Goal: Task Accomplishment & Management: Manage account settings

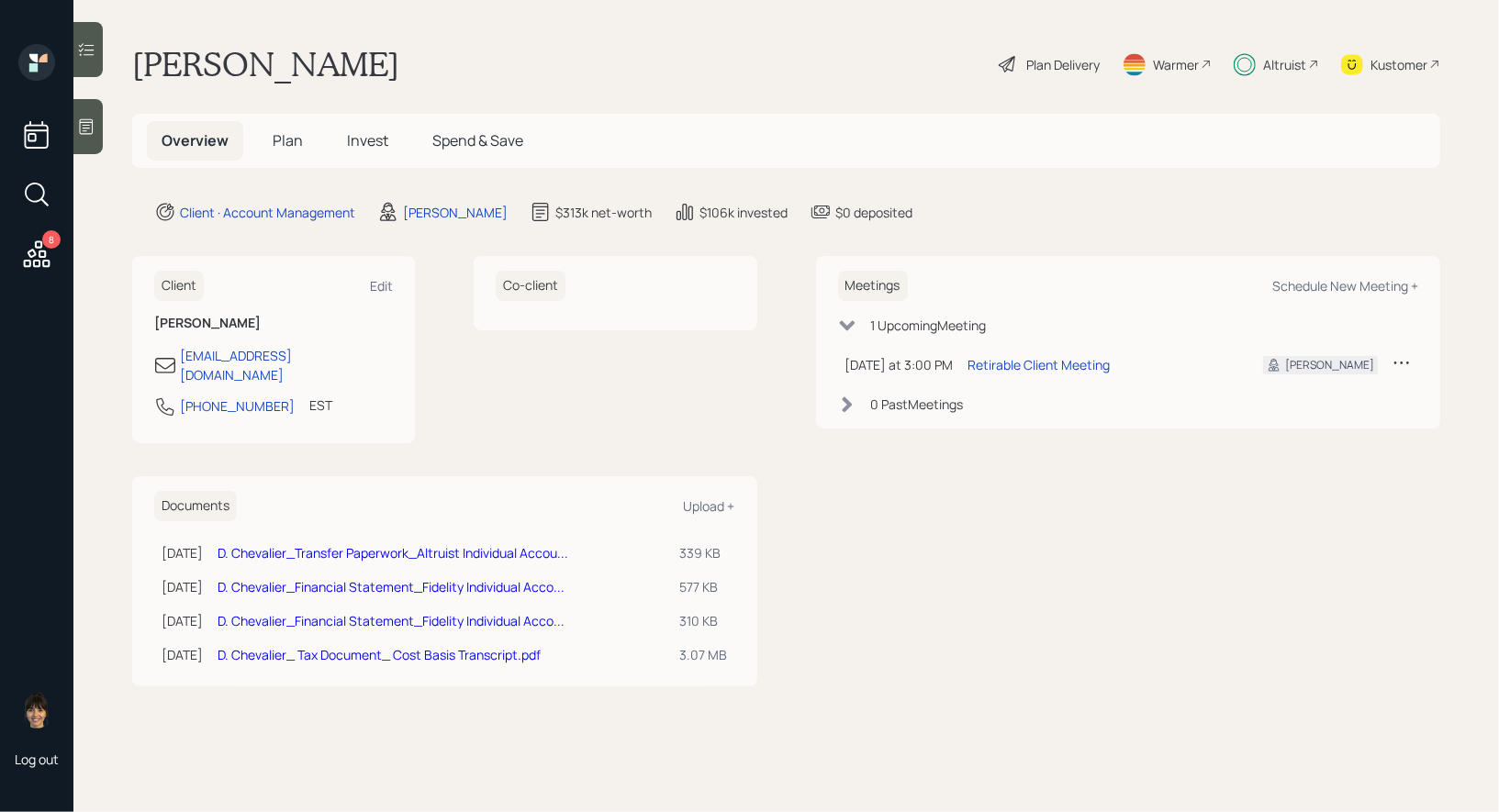
click at [367, 133] on span "Invest" at bounding box center [368, 140] width 41 height 20
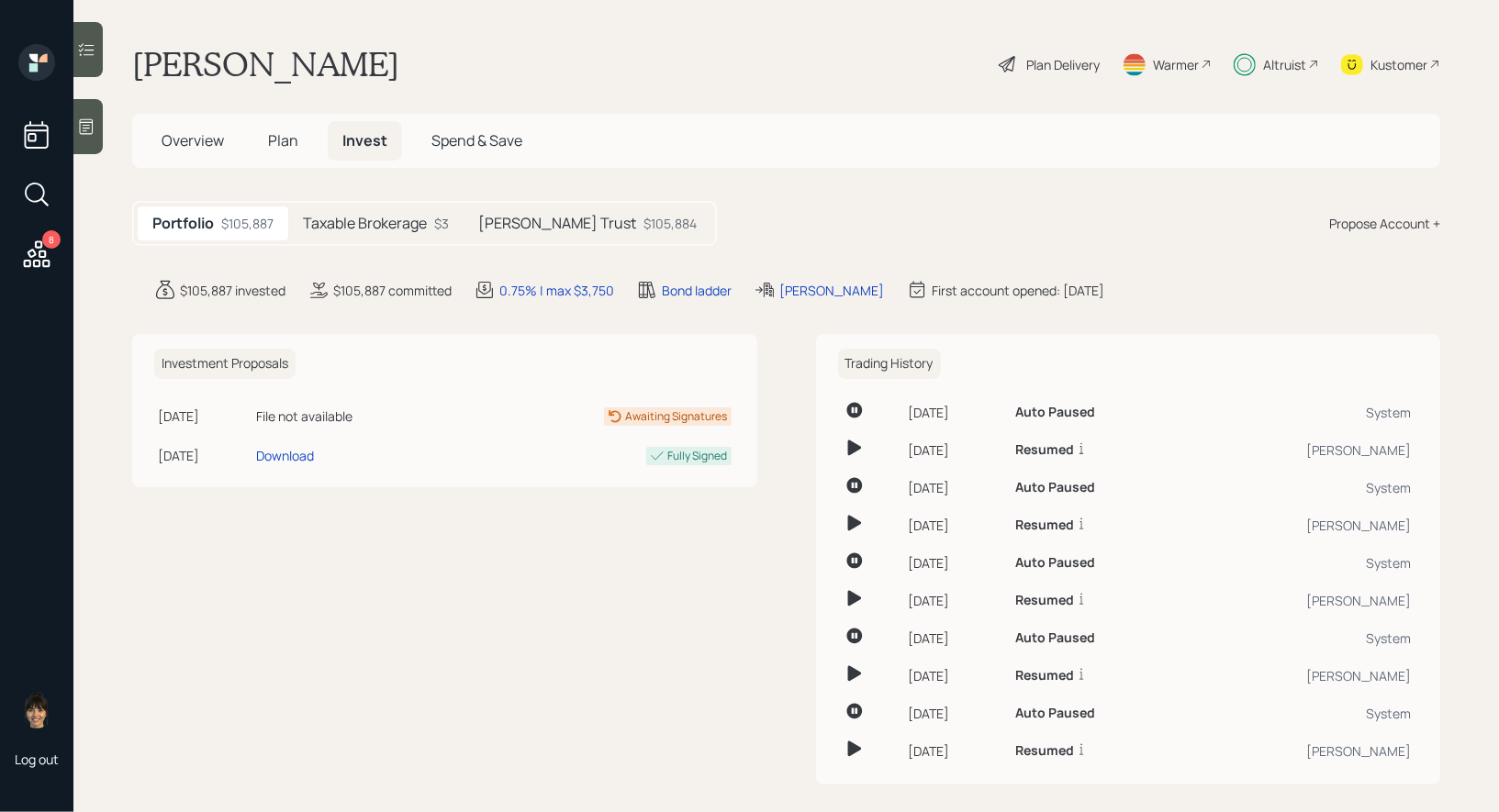
click at [551, 225] on h5 "[PERSON_NAME] Trust" at bounding box center [557, 223] width 158 height 18
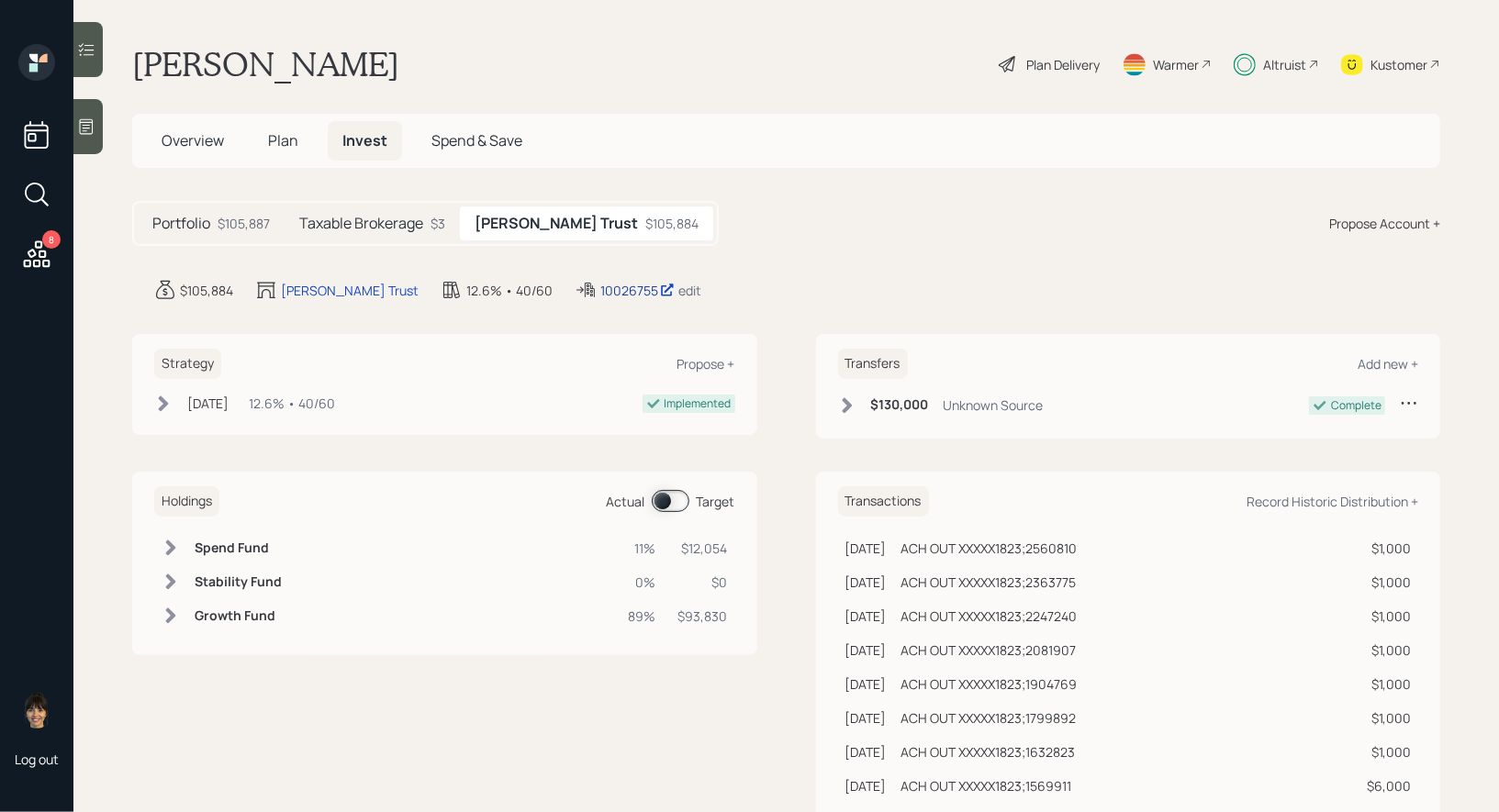
click at [600, 287] on div "10026755" at bounding box center [637, 291] width 74 height 19
click at [278, 139] on span "Plan" at bounding box center [283, 140] width 30 height 20
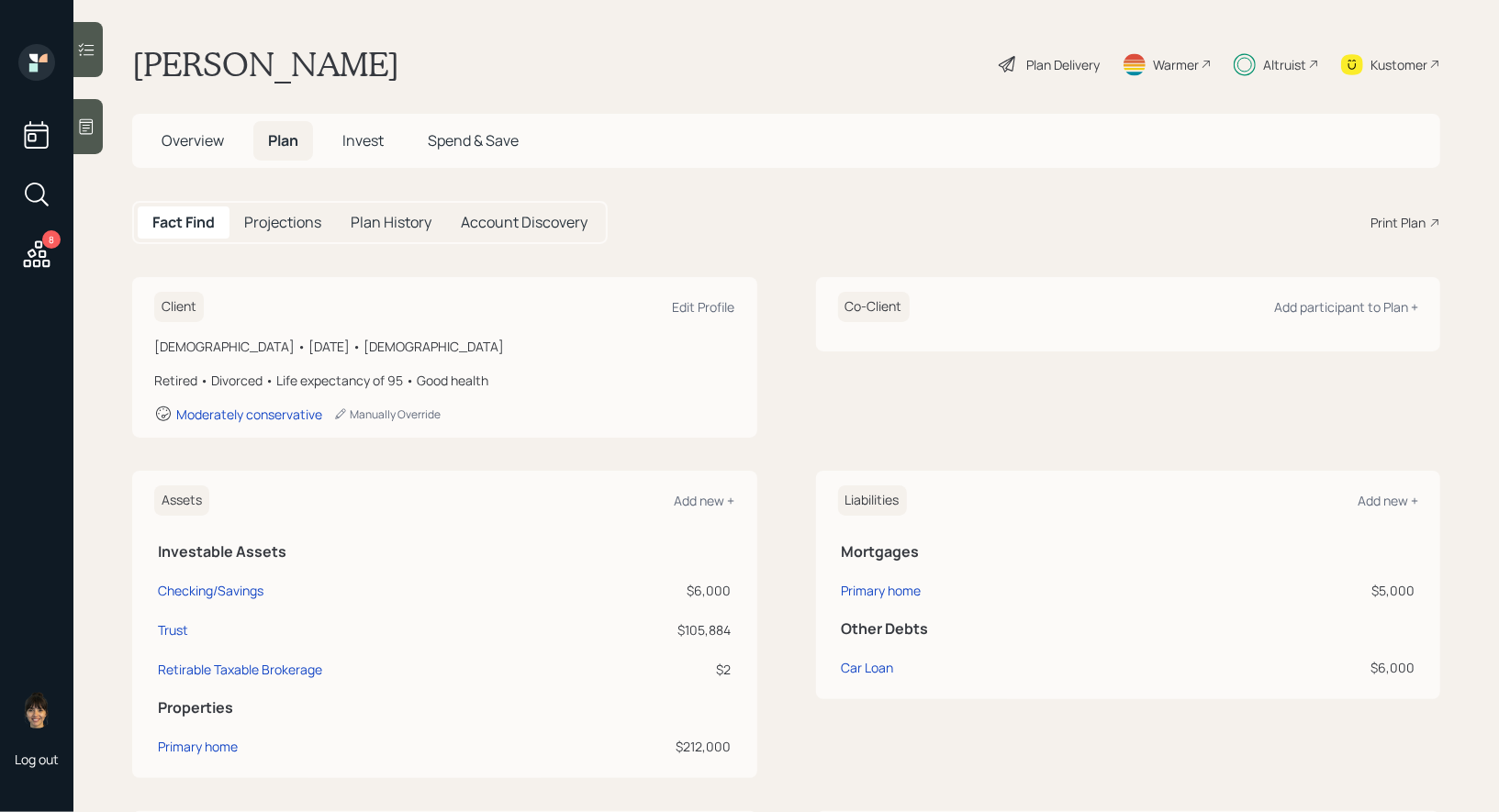
click at [999, 62] on icon at bounding box center [1008, 64] width 22 height 22
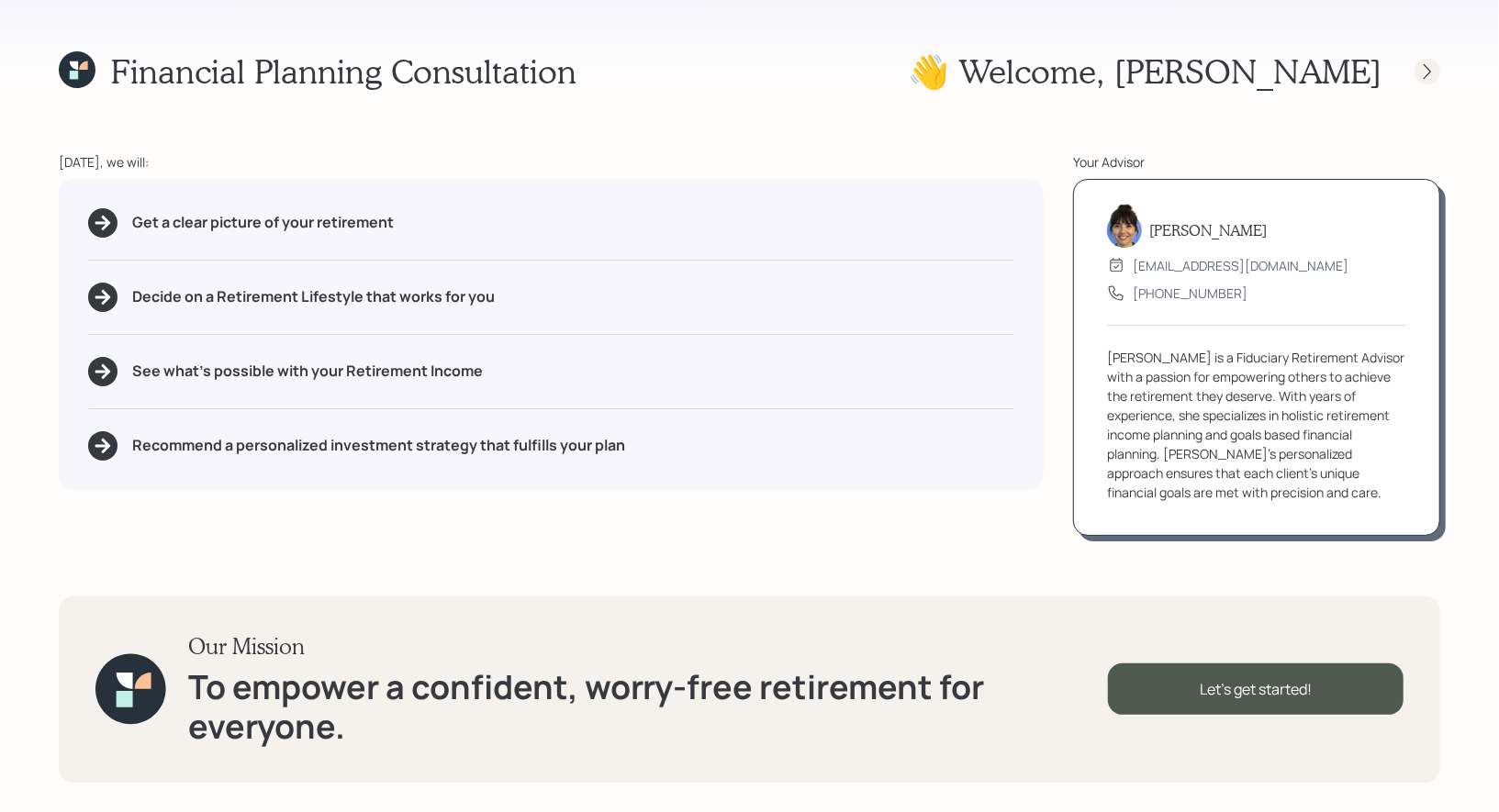
click at [1435, 72] on icon at bounding box center [1427, 72] width 19 height 19
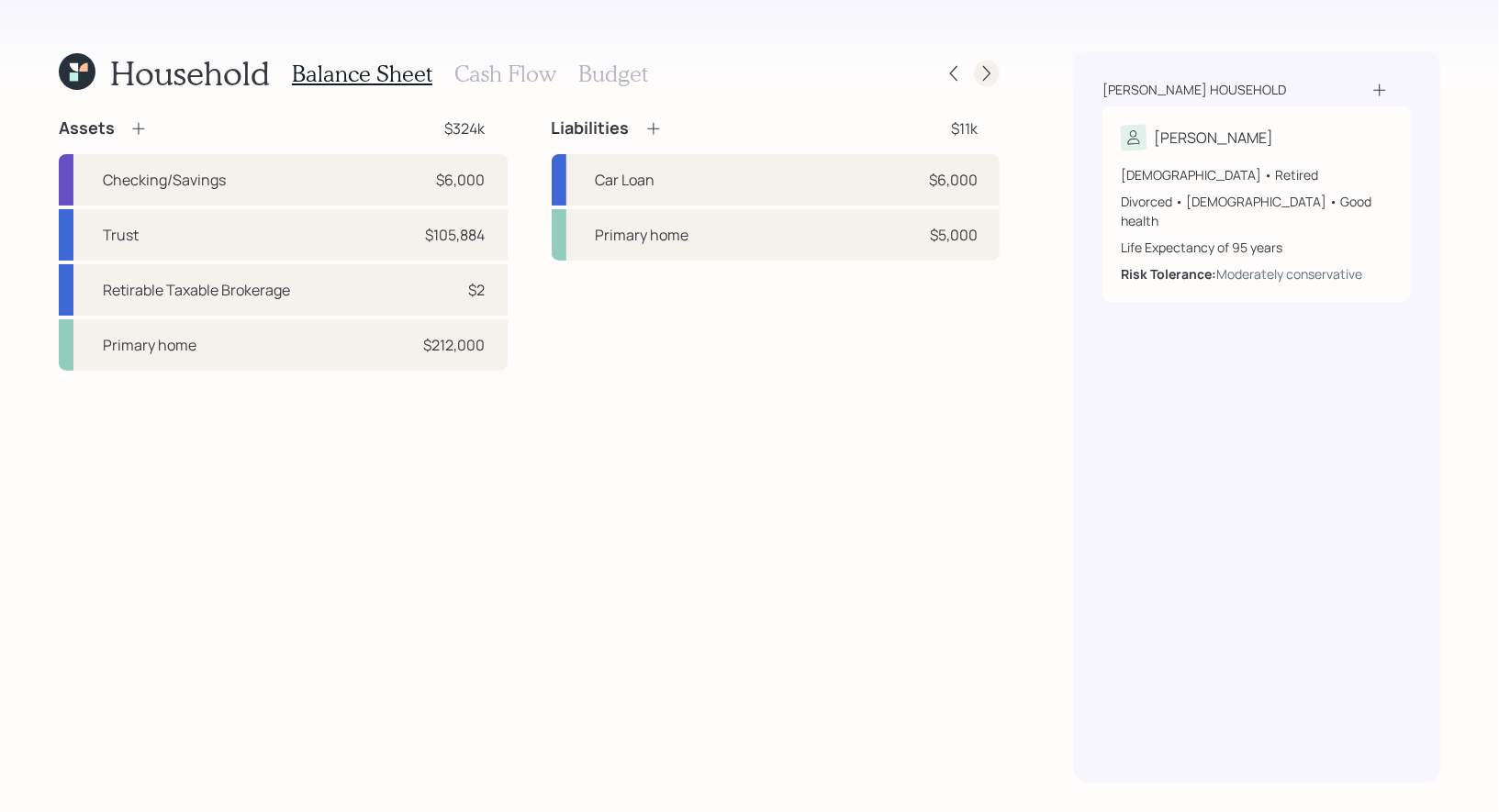
click at [989, 74] on icon at bounding box center [987, 73] width 8 height 16
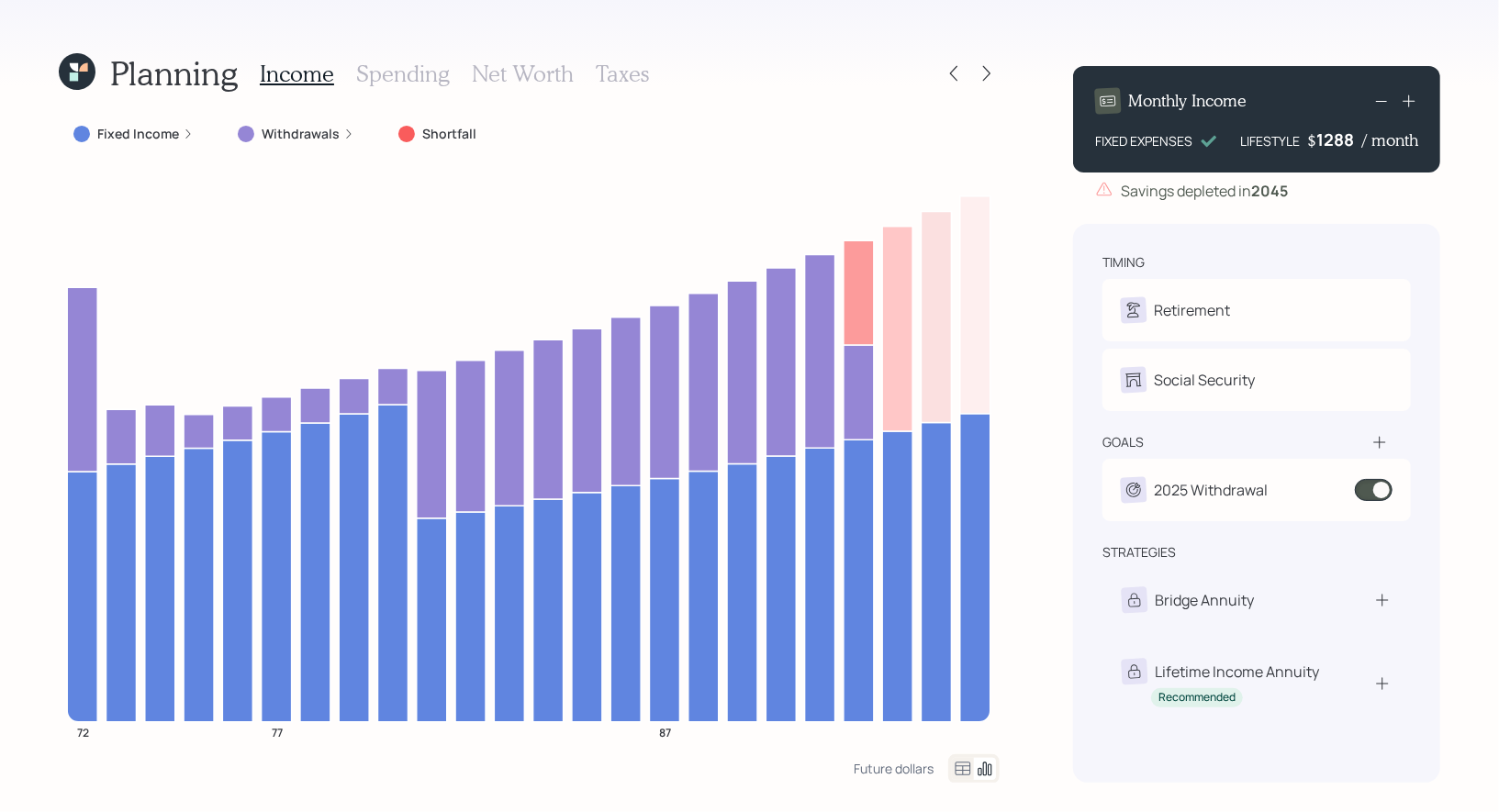
click at [1338, 150] on div "1288" at bounding box center [1339, 139] width 46 height 22
click at [1333, 140] on div "1288" at bounding box center [1339, 139] width 46 height 22
click at [1341, 135] on div "1288" at bounding box center [1339, 139] width 46 height 22
click at [1348, 136] on div "1288" at bounding box center [1339, 139] width 46 height 22
click at [1461, 222] on div "Planning Income Spending Net Worth Taxes Fixed Income Withdrawals Shortfall 72 …" at bounding box center [749, 406] width 1499 height 812
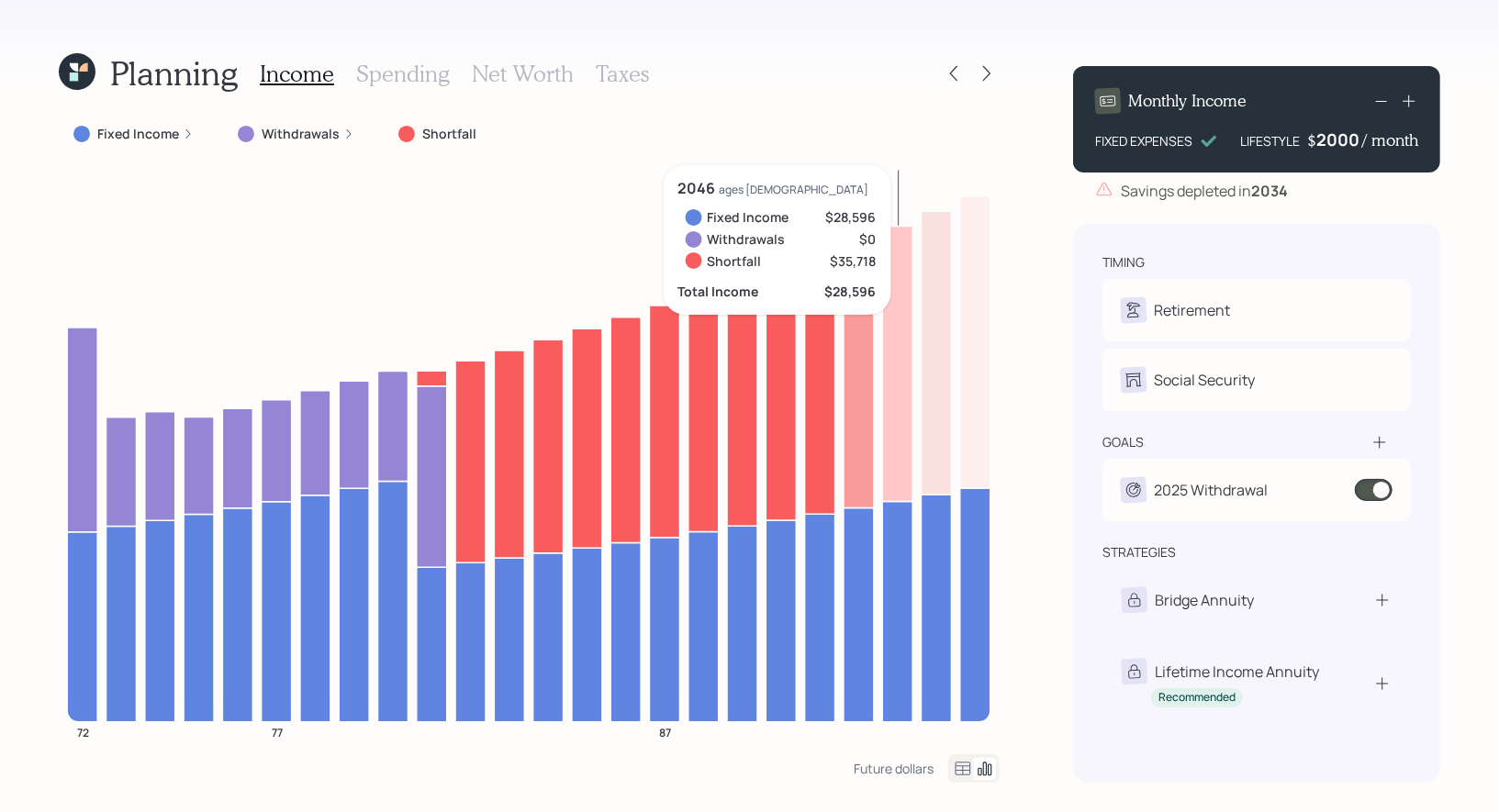
click at [1359, 144] on div "2000" at bounding box center [1339, 139] width 46 height 22
click at [1461, 224] on div "Planning Income Spending Net Worth Taxes Fixed Income Withdrawals Shortfall 72 …" at bounding box center [749, 406] width 1499 height 812
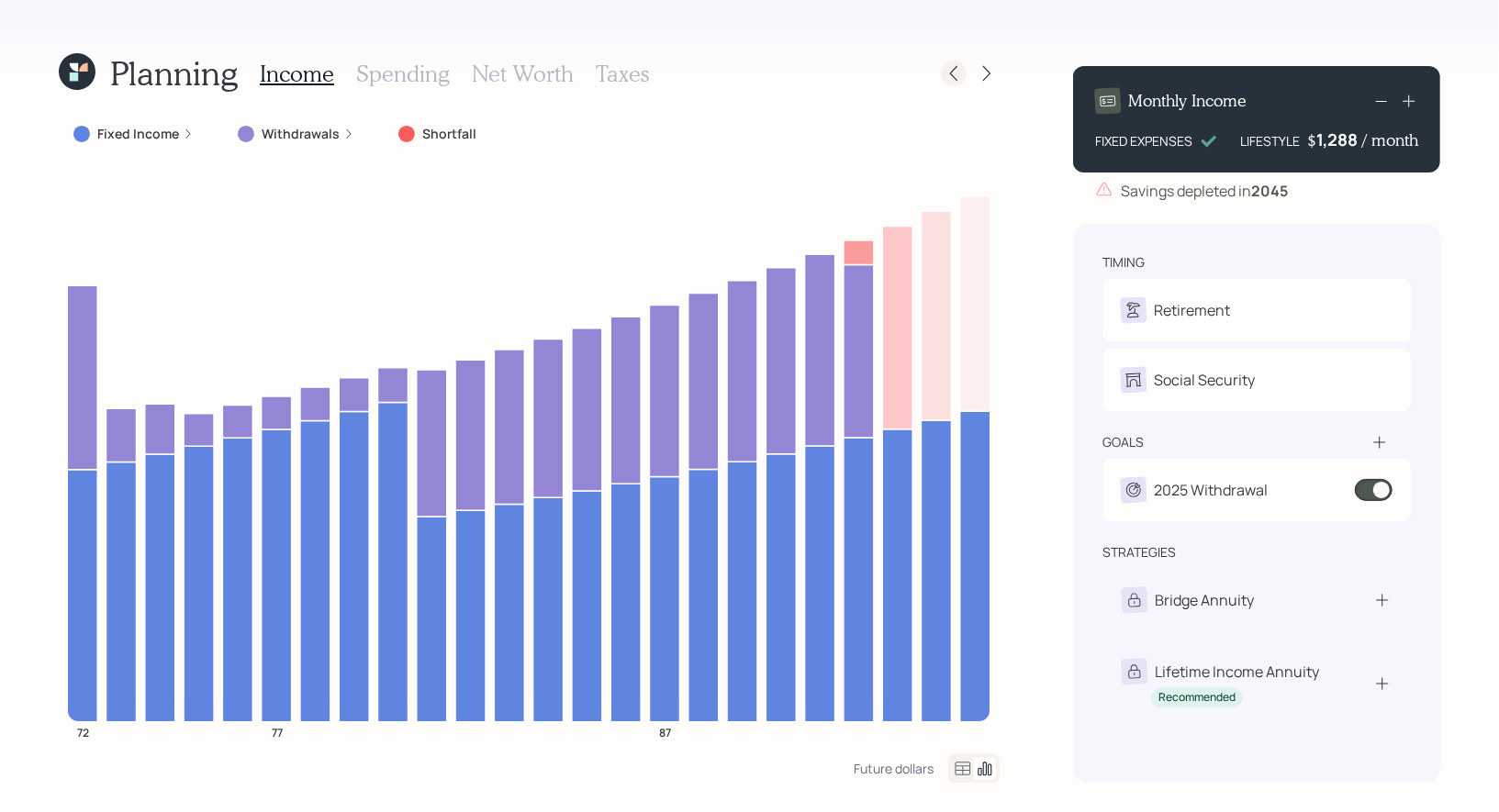
click at [955, 76] on icon at bounding box center [954, 73] width 19 height 19
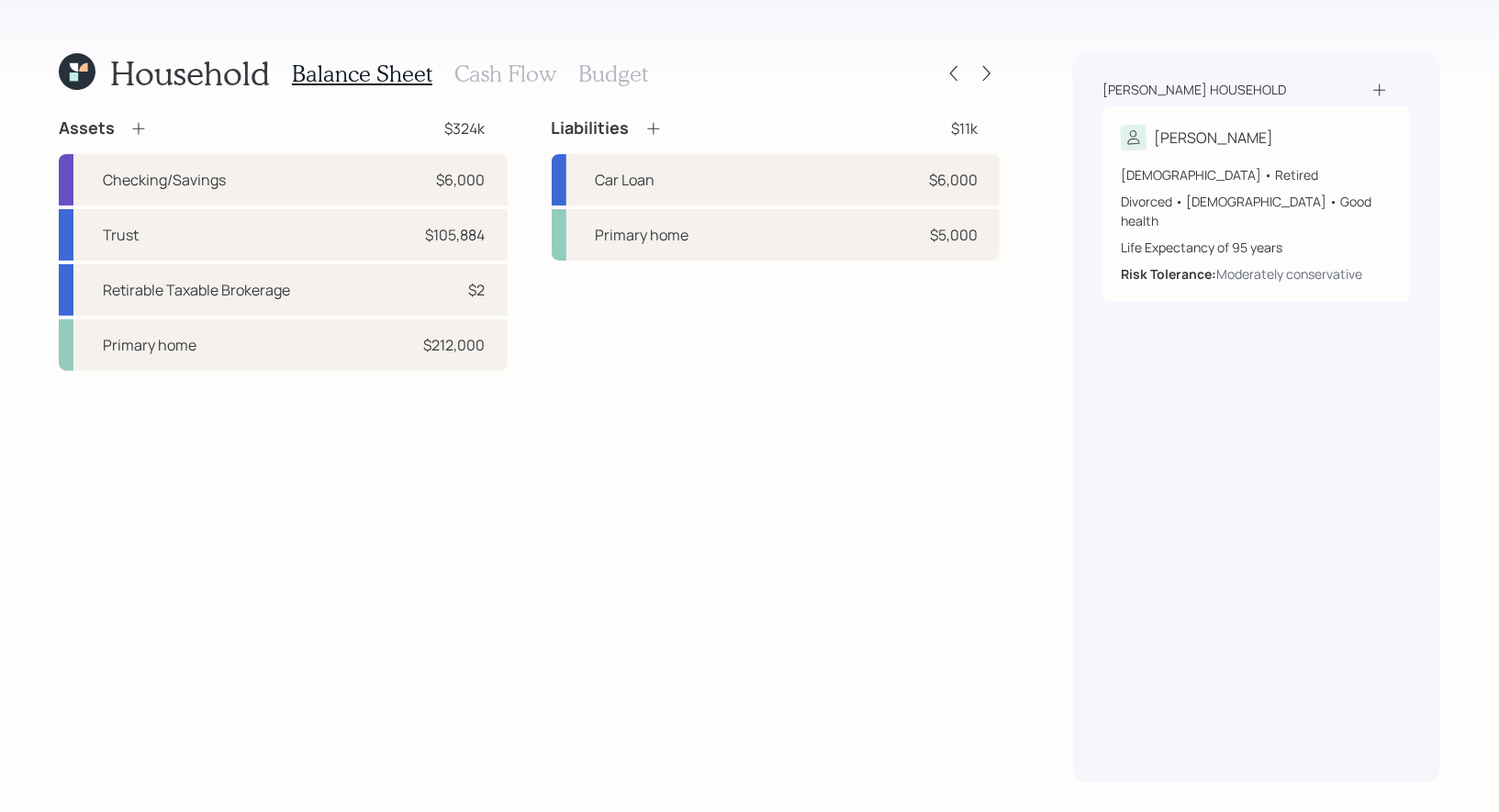
click at [471, 78] on h3 "Cash Flow" at bounding box center [505, 73] width 102 height 26
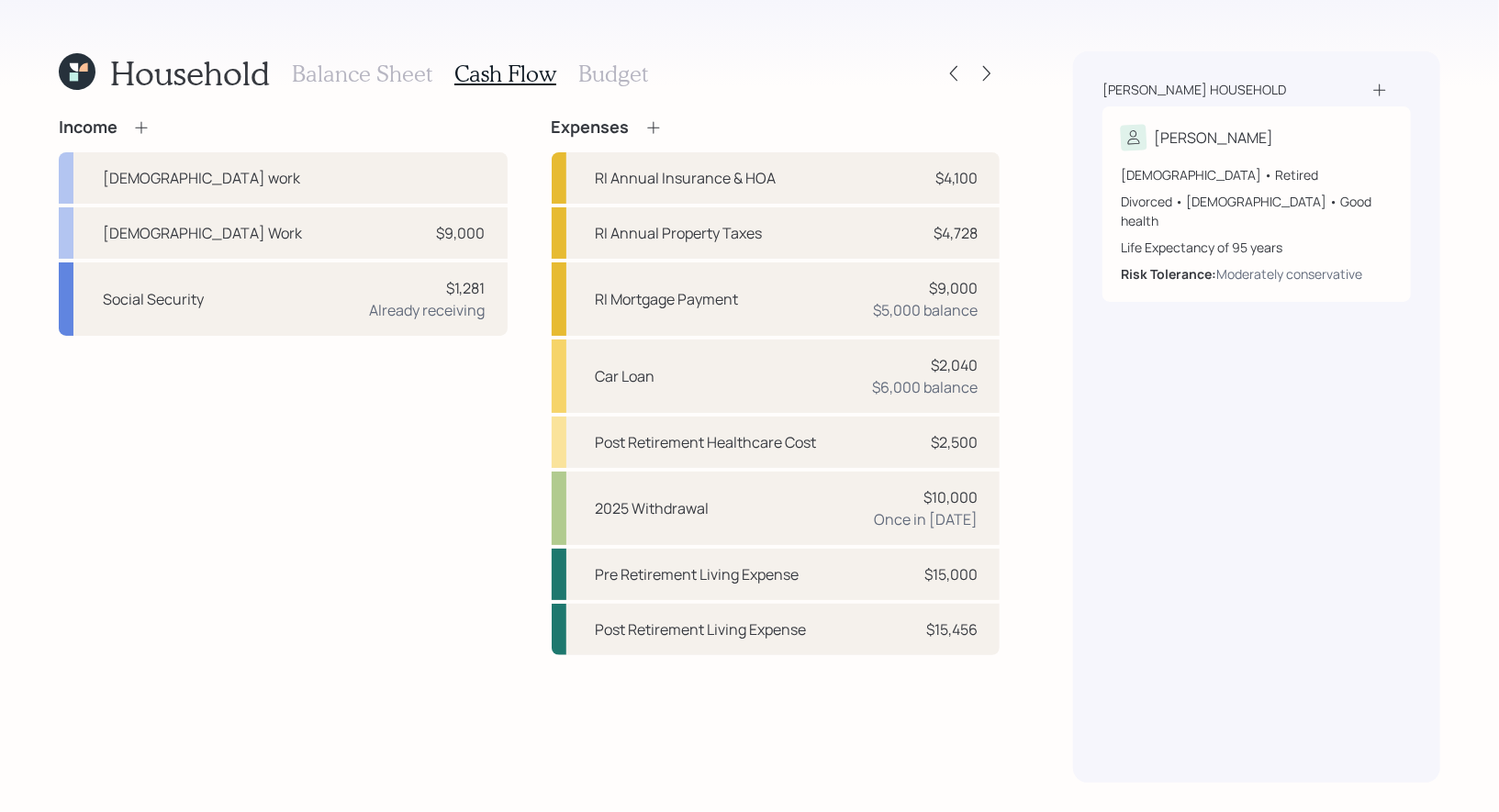
click at [342, 69] on h3 "Balance Sheet" at bounding box center [361, 73] width 140 height 26
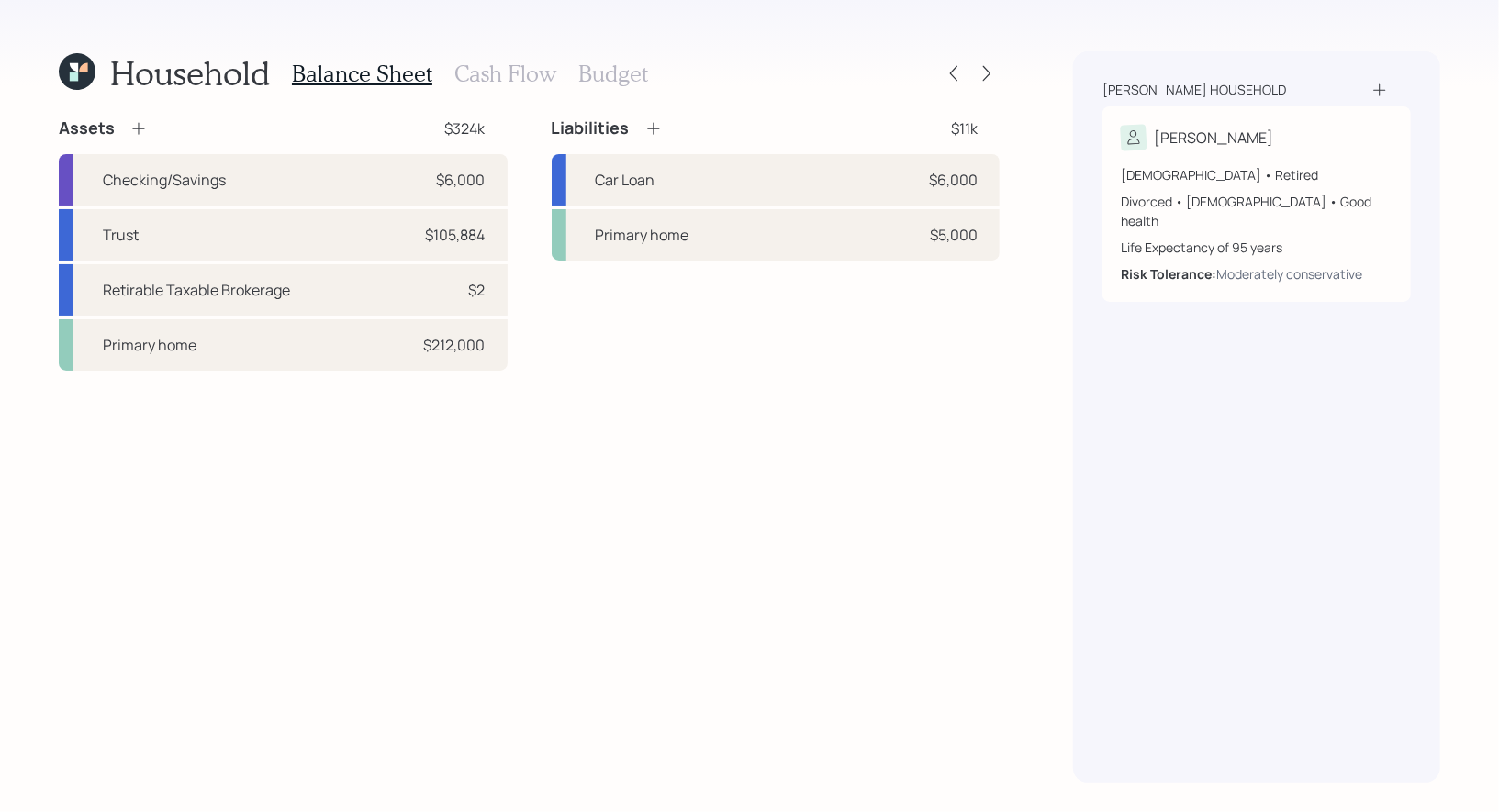
click at [477, 68] on h3 "Cash Flow" at bounding box center [505, 73] width 102 height 26
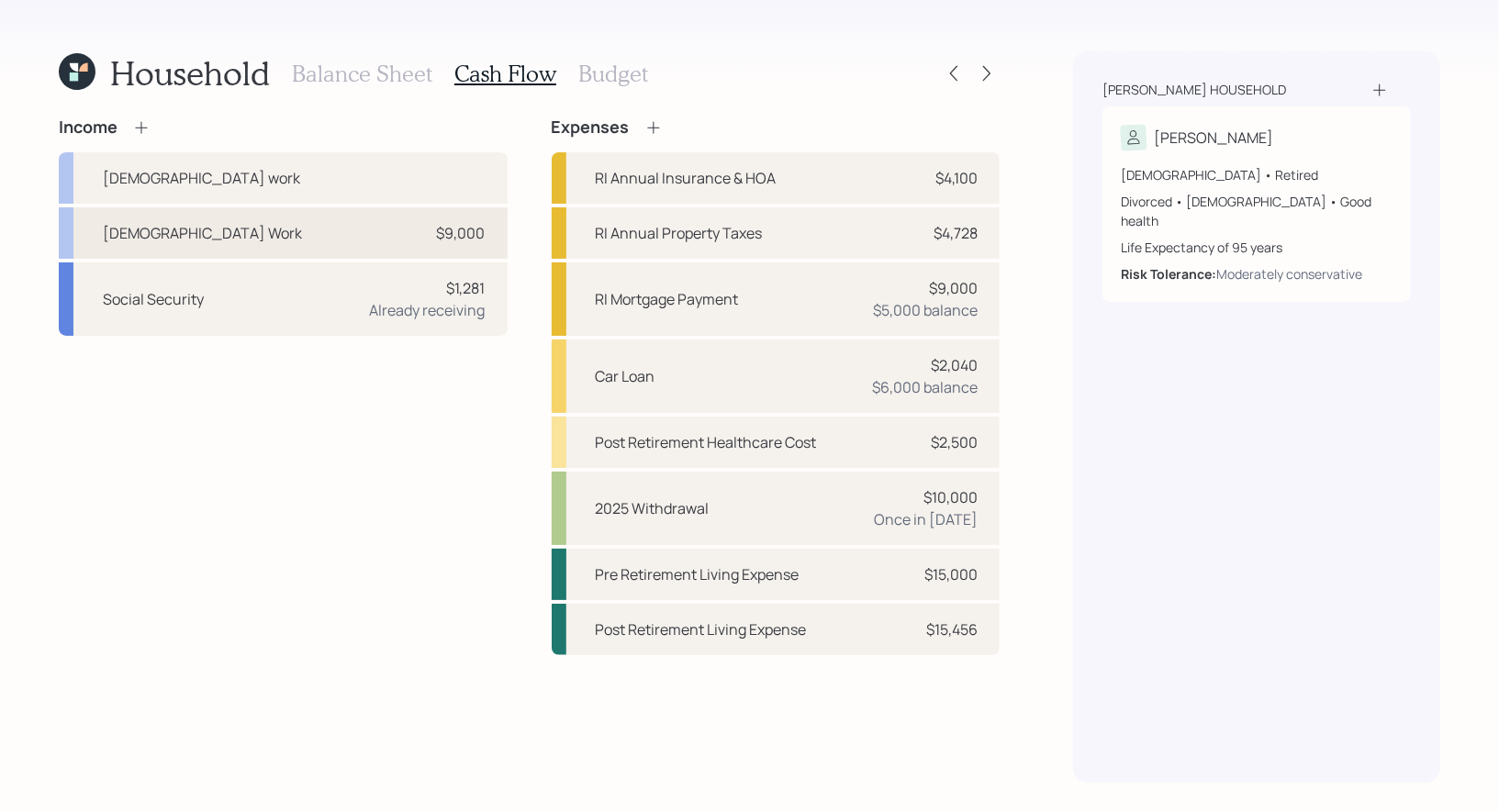
click at [299, 223] on div "[DEMOGRAPHIC_DATA] Work $9,000" at bounding box center [282, 232] width 449 height 52
select select "part_time"
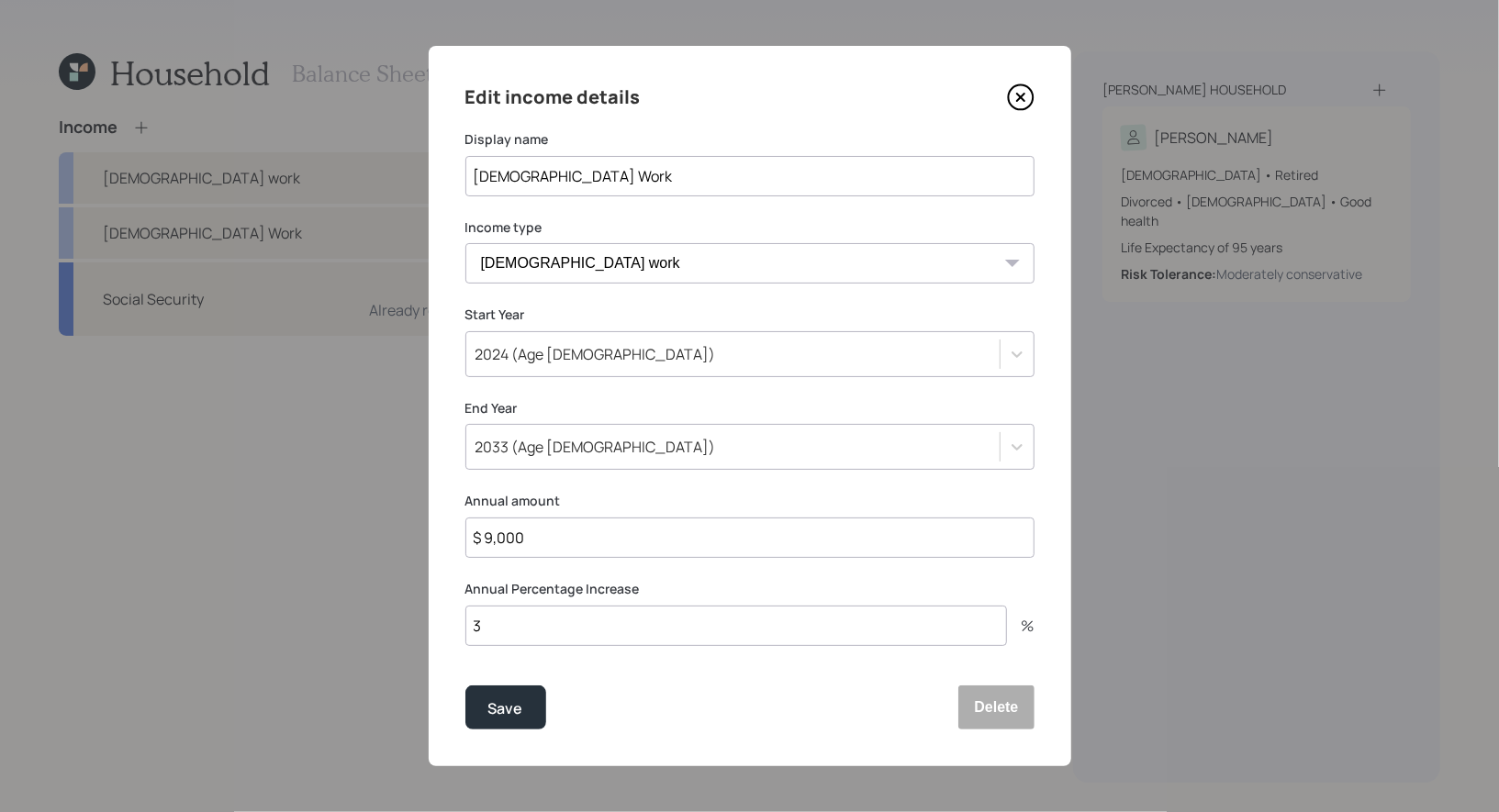
click at [1030, 93] on icon at bounding box center [1020, 97] width 27 height 27
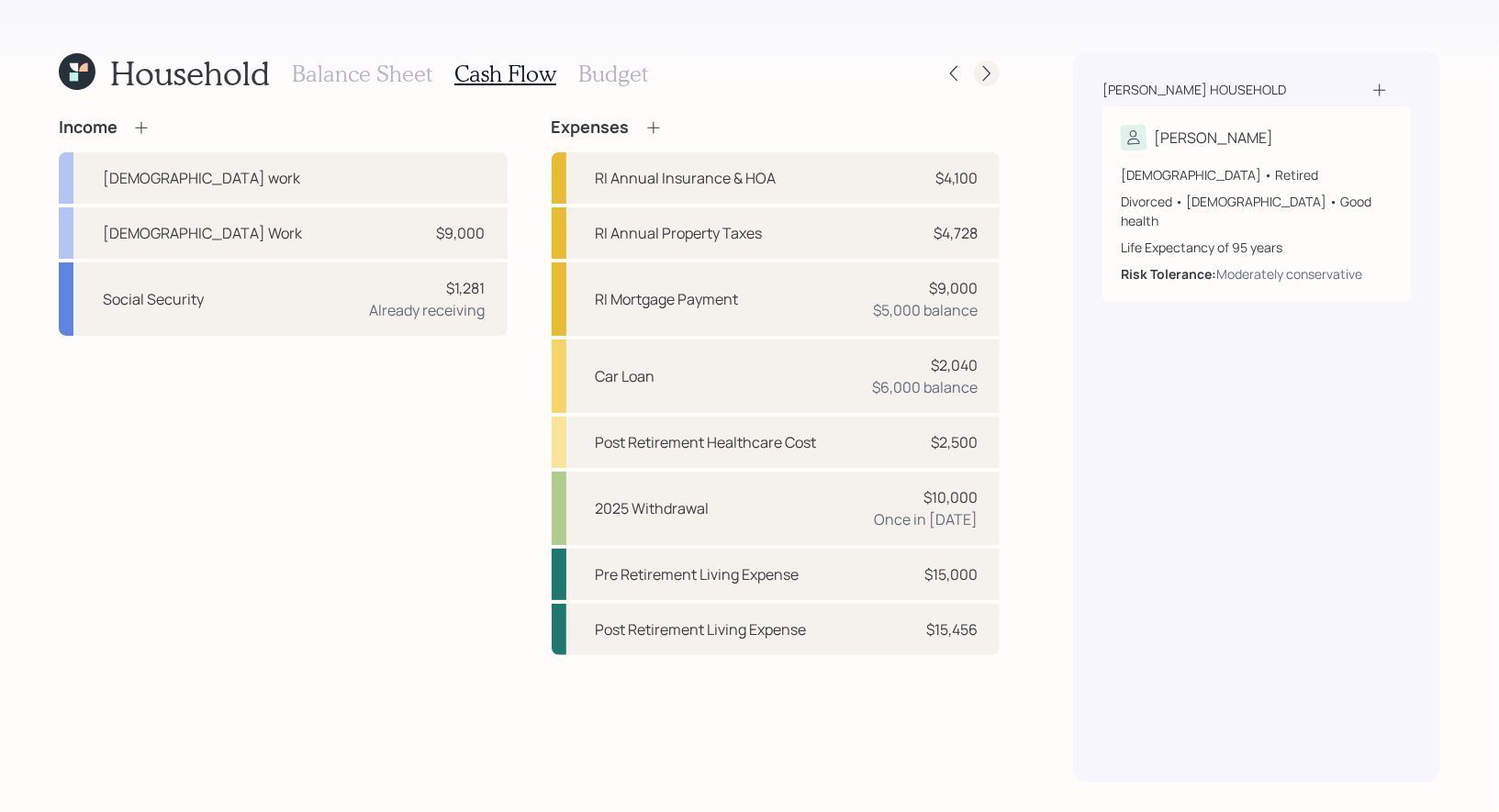
click at [992, 67] on icon at bounding box center [987, 73] width 19 height 19
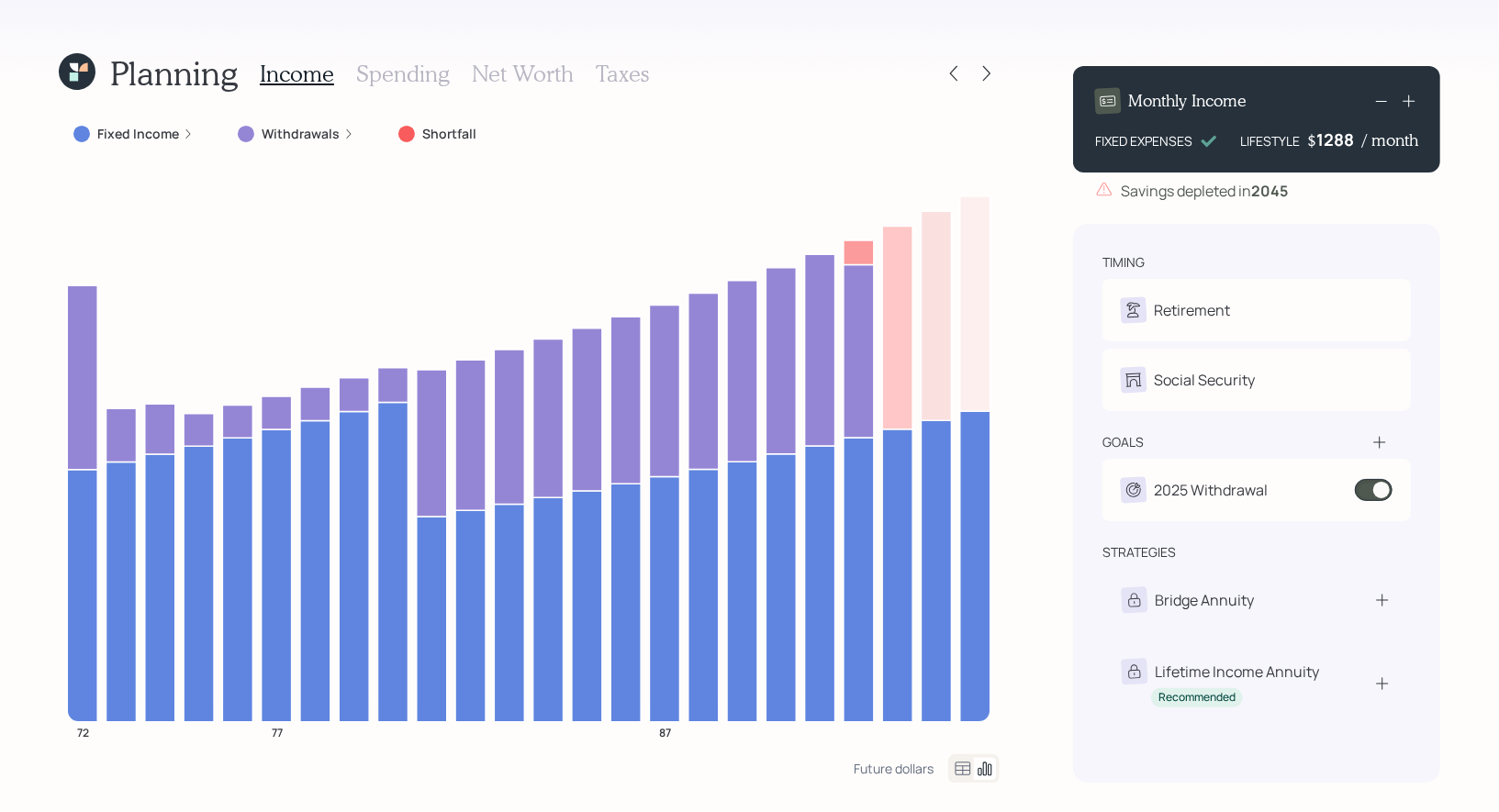
click at [1342, 144] on div "1288" at bounding box center [1339, 139] width 46 height 22
click at [1471, 236] on div "Planning Income Spending Net Worth Taxes Fixed Income Withdrawals Shortfall 72 …" at bounding box center [749, 406] width 1499 height 812
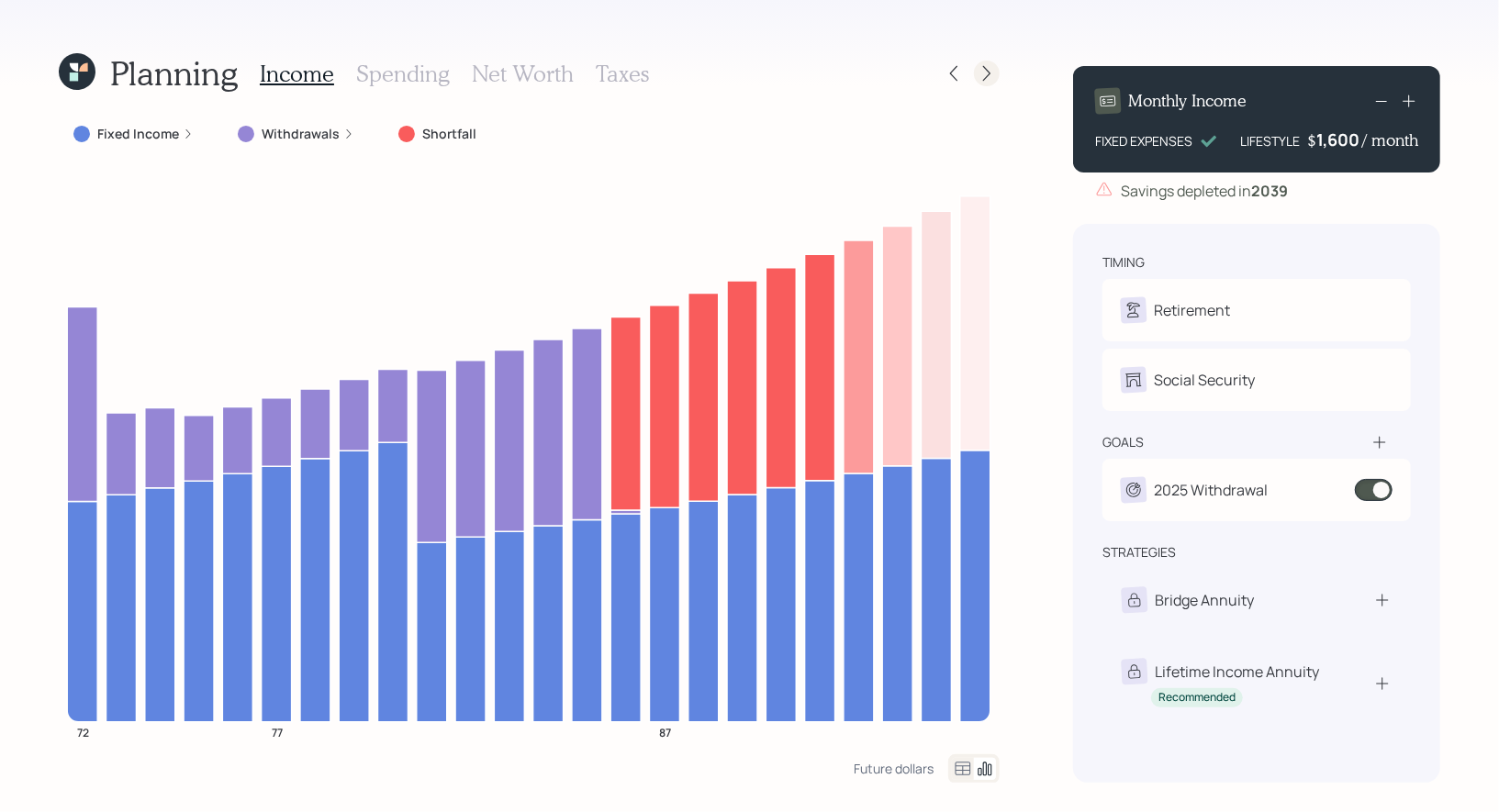
click at [984, 74] on icon at bounding box center [987, 73] width 19 height 19
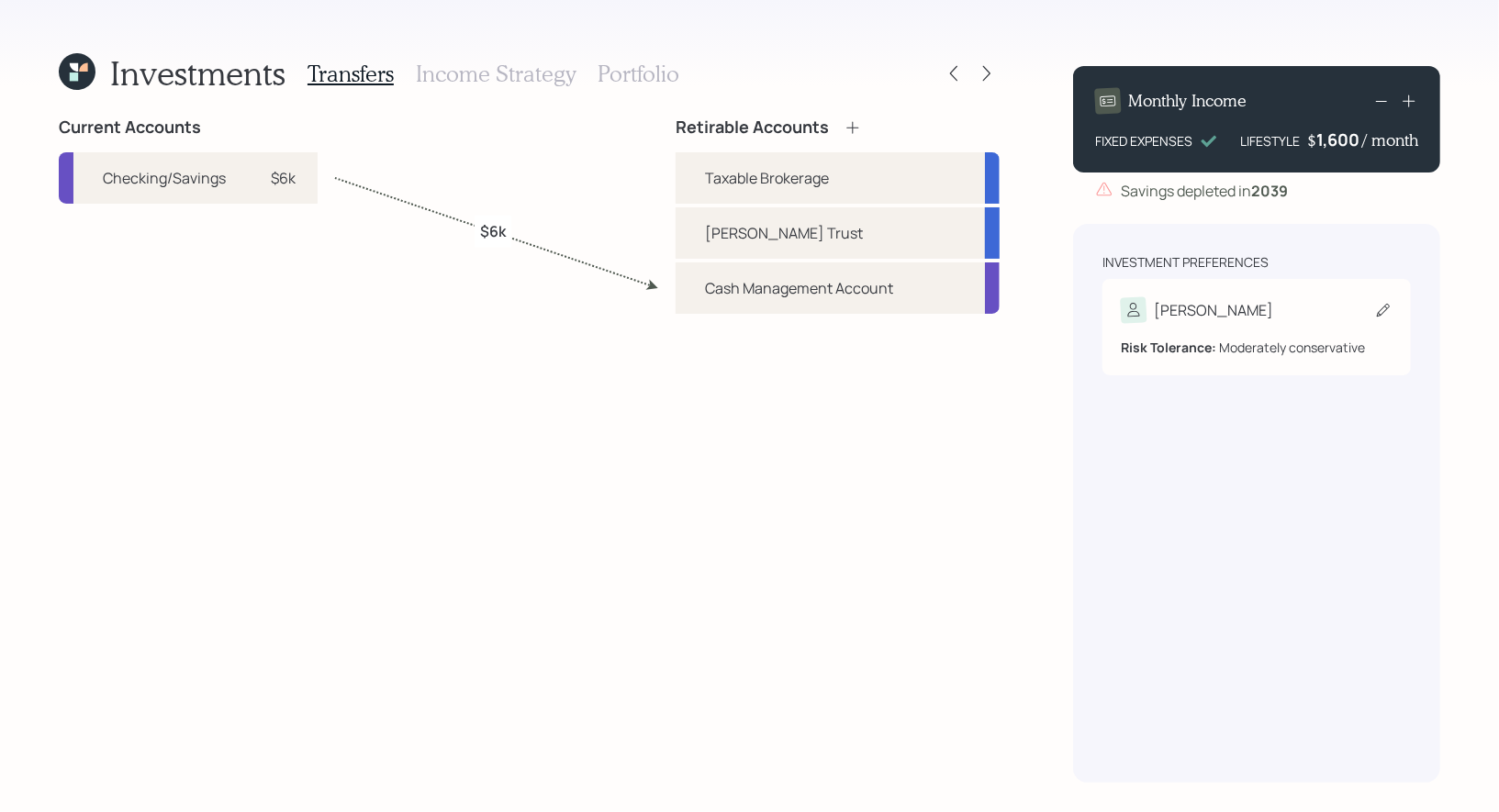
click at [1379, 311] on icon at bounding box center [1384, 310] width 19 height 19
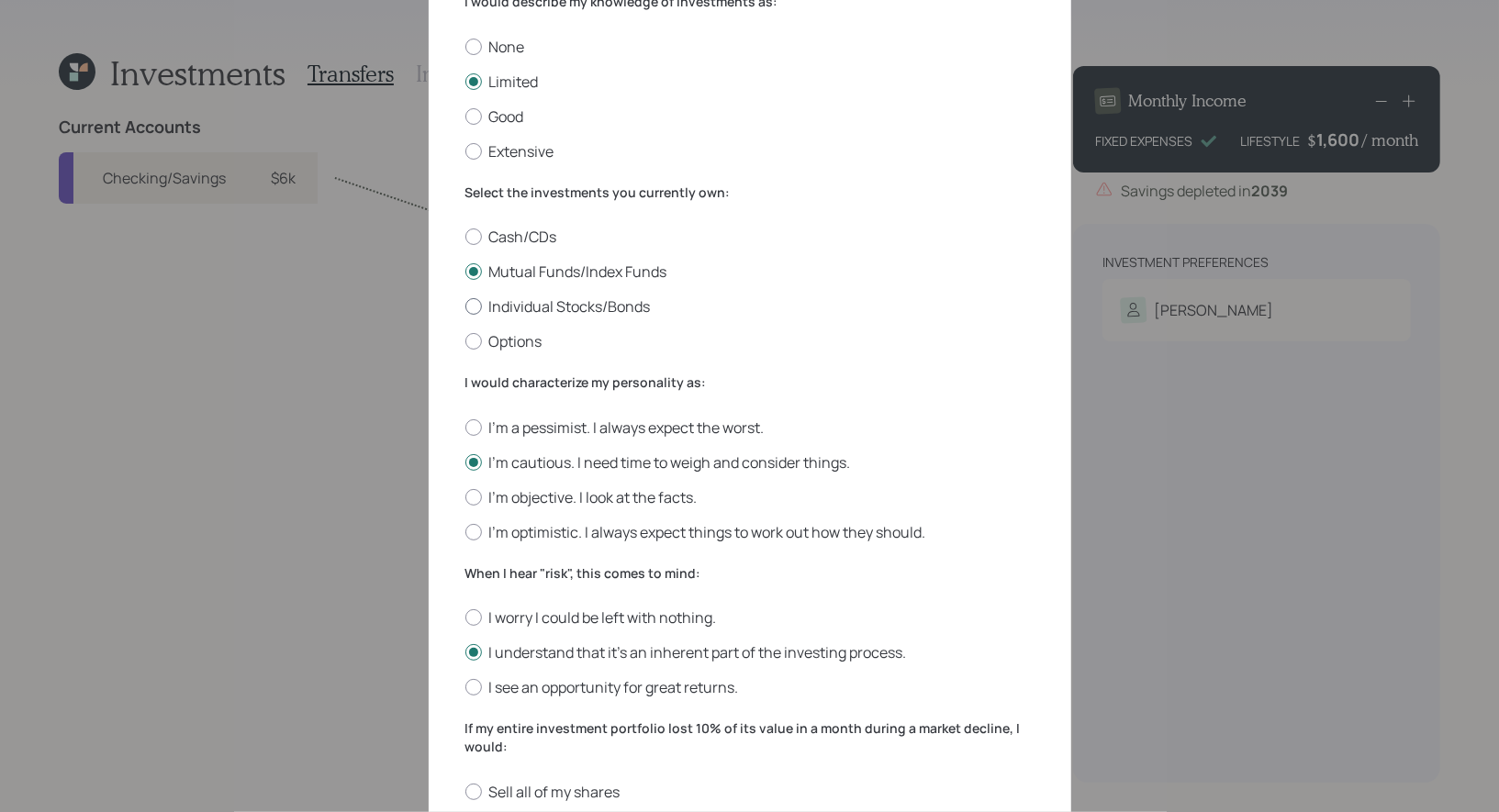
scroll to position [138, 0]
click at [474, 491] on div at bounding box center [474, 497] width 17 height 17
click at [466, 496] on input "I'm objective. I look at the facts." at bounding box center [465, 496] width 1 height 1
radio input "true"
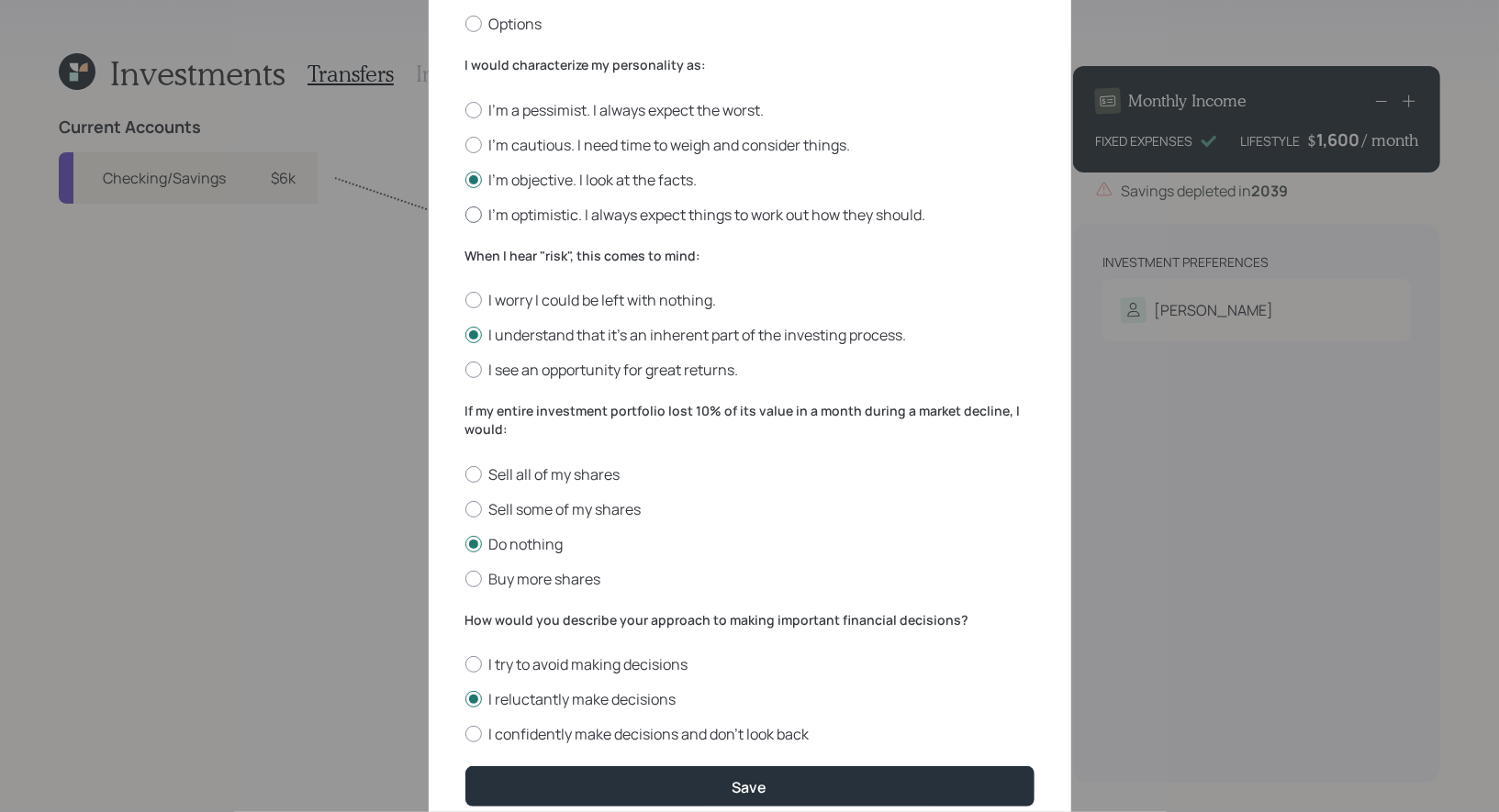
scroll to position [535, 0]
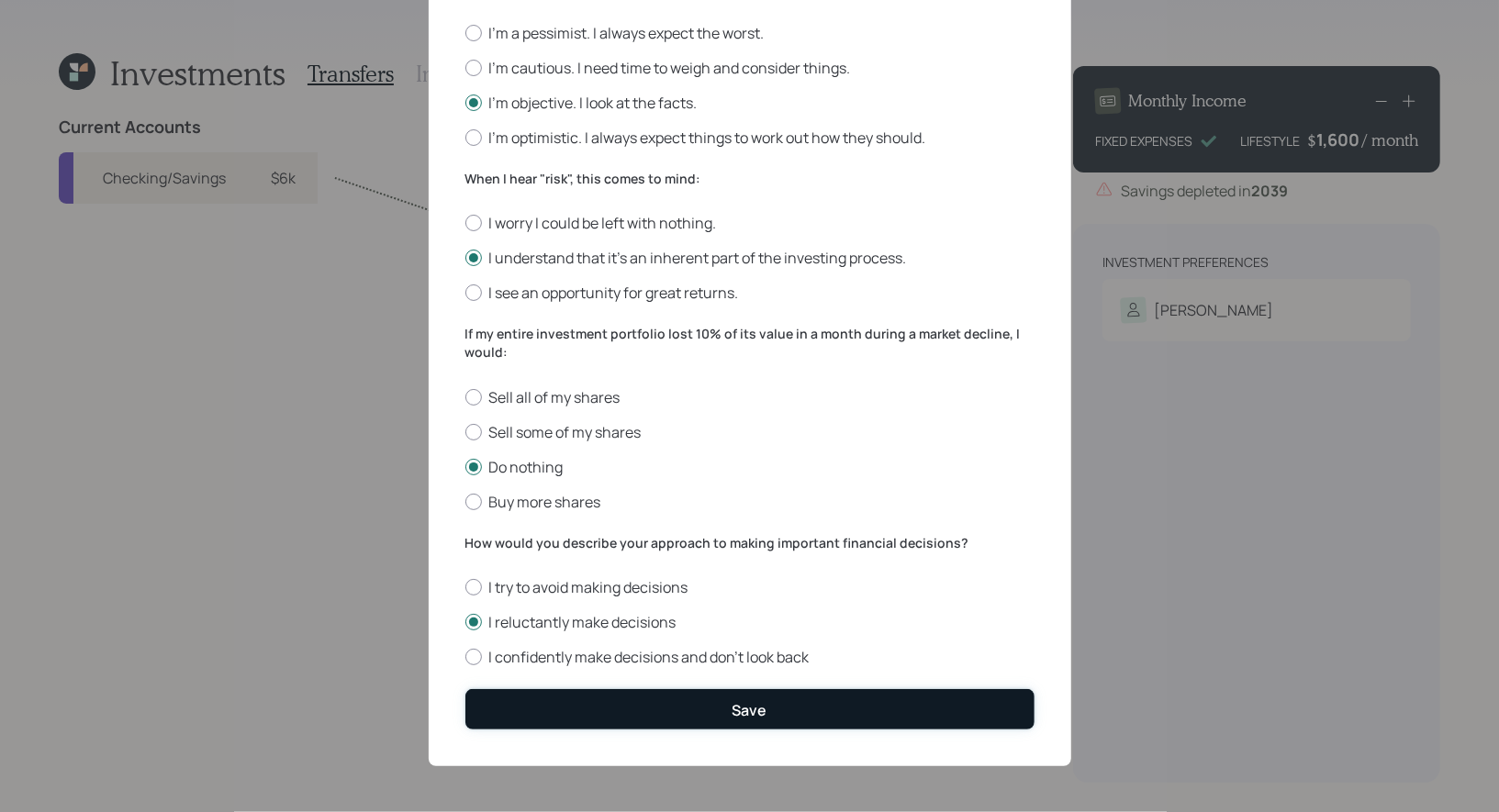
click at [556, 709] on button "Save" at bounding box center [750, 709] width 569 height 40
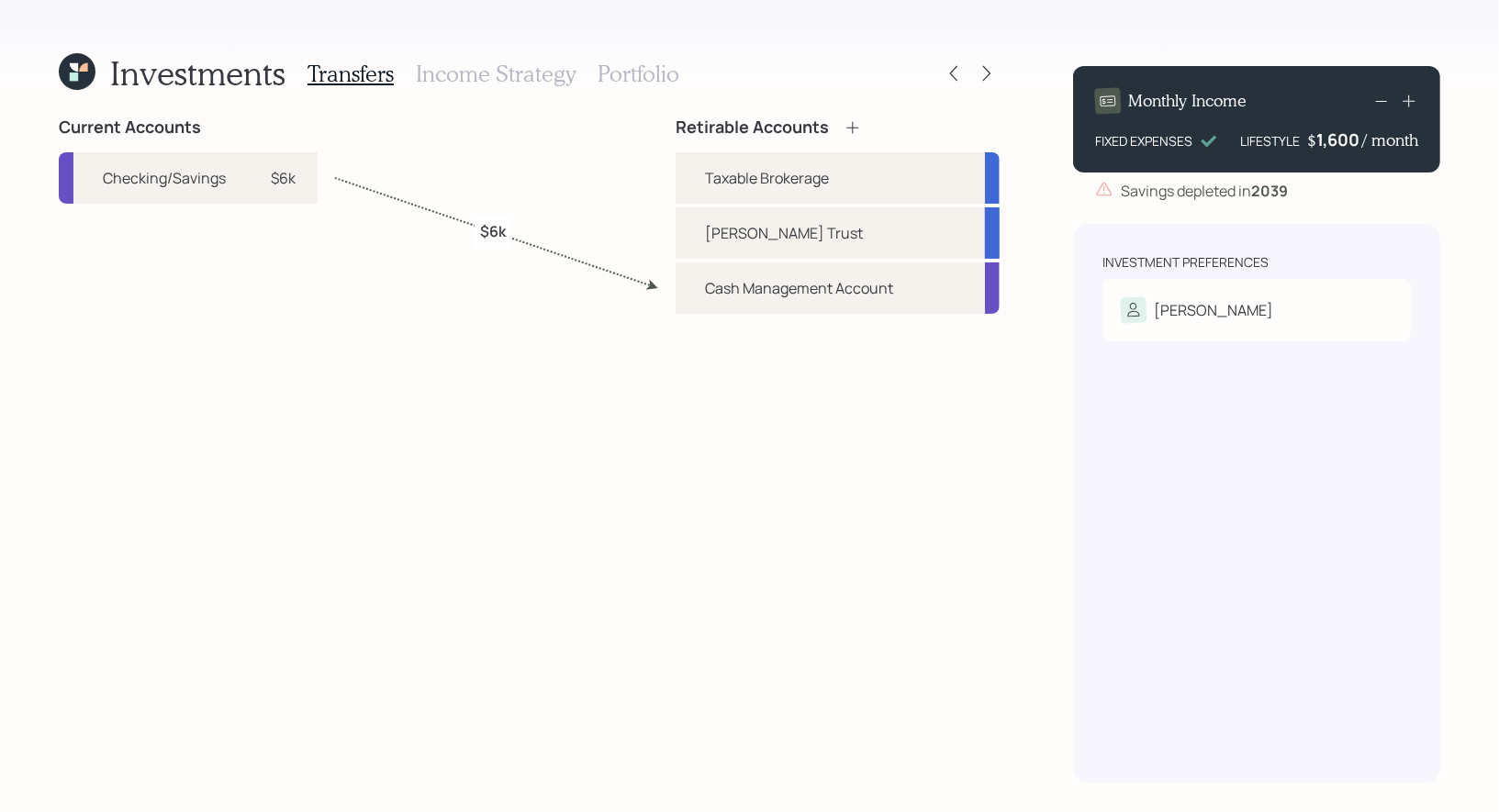
click at [86, 66] on icon at bounding box center [83, 67] width 8 height 8
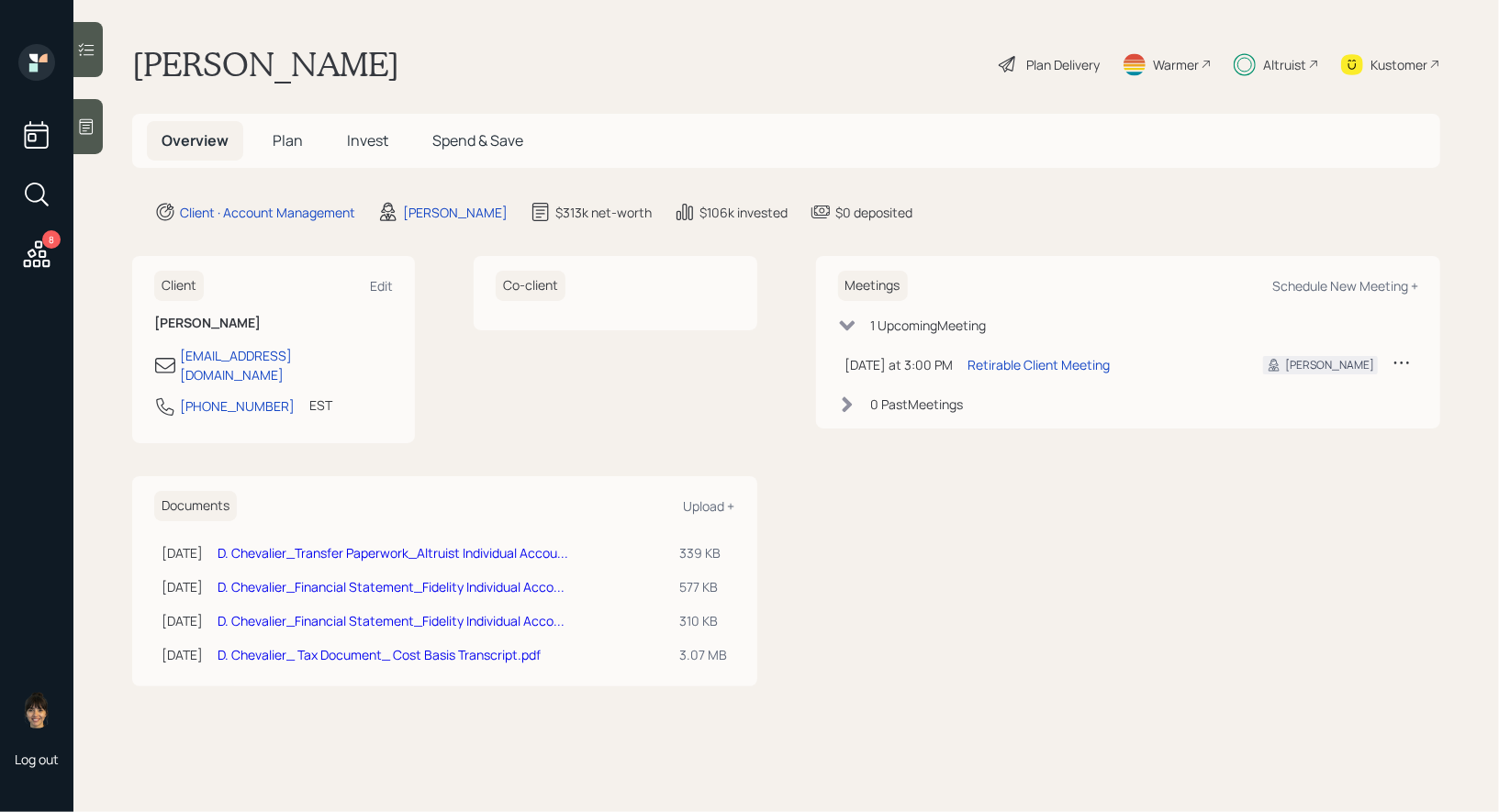
click at [372, 136] on span "Invest" at bounding box center [368, 140] width 41 height 20
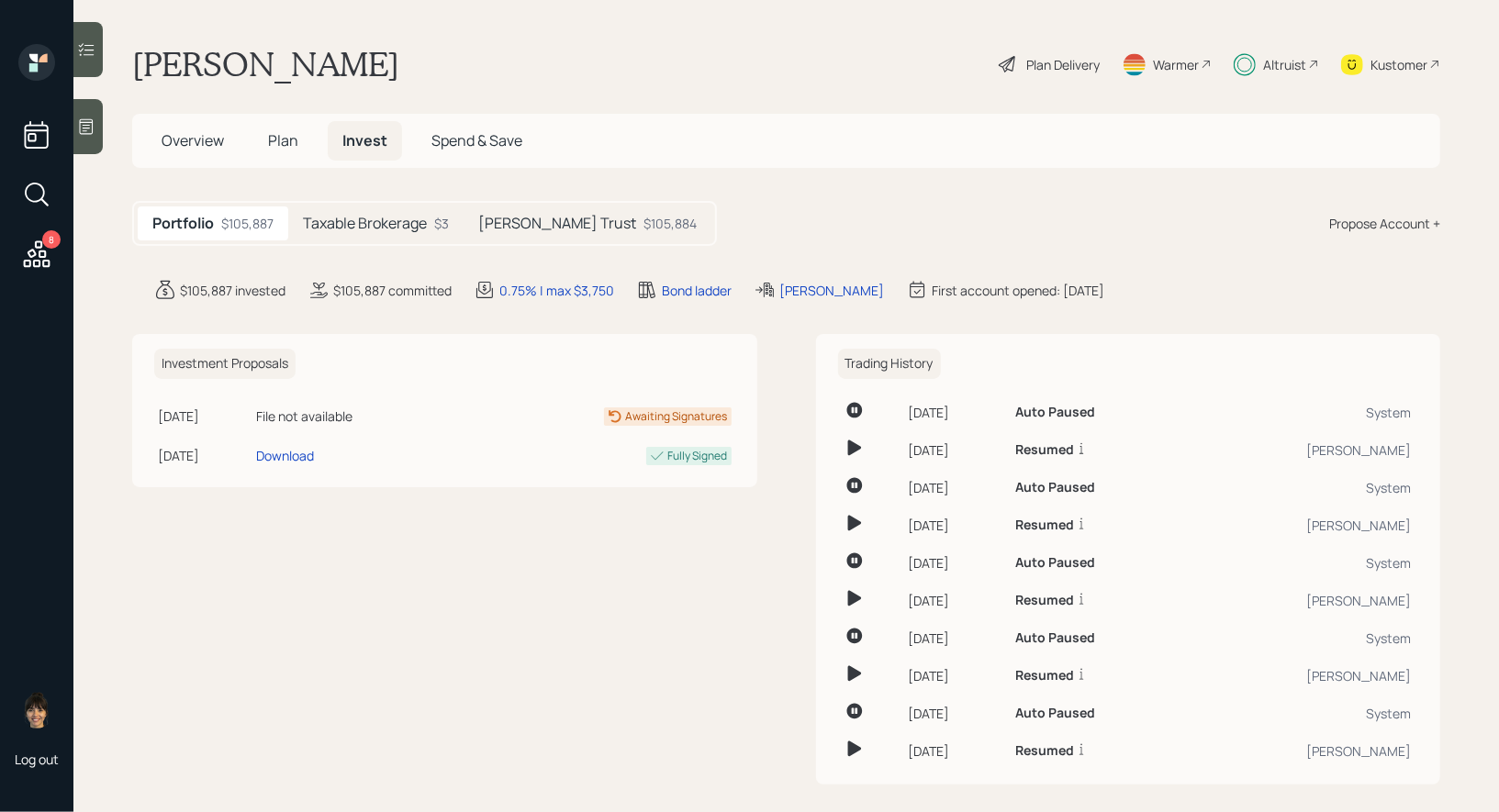
click at [516, 228] on h5 "[PERSON_NAME] Trust" at bounding box center [557, 223] width 158 height 18
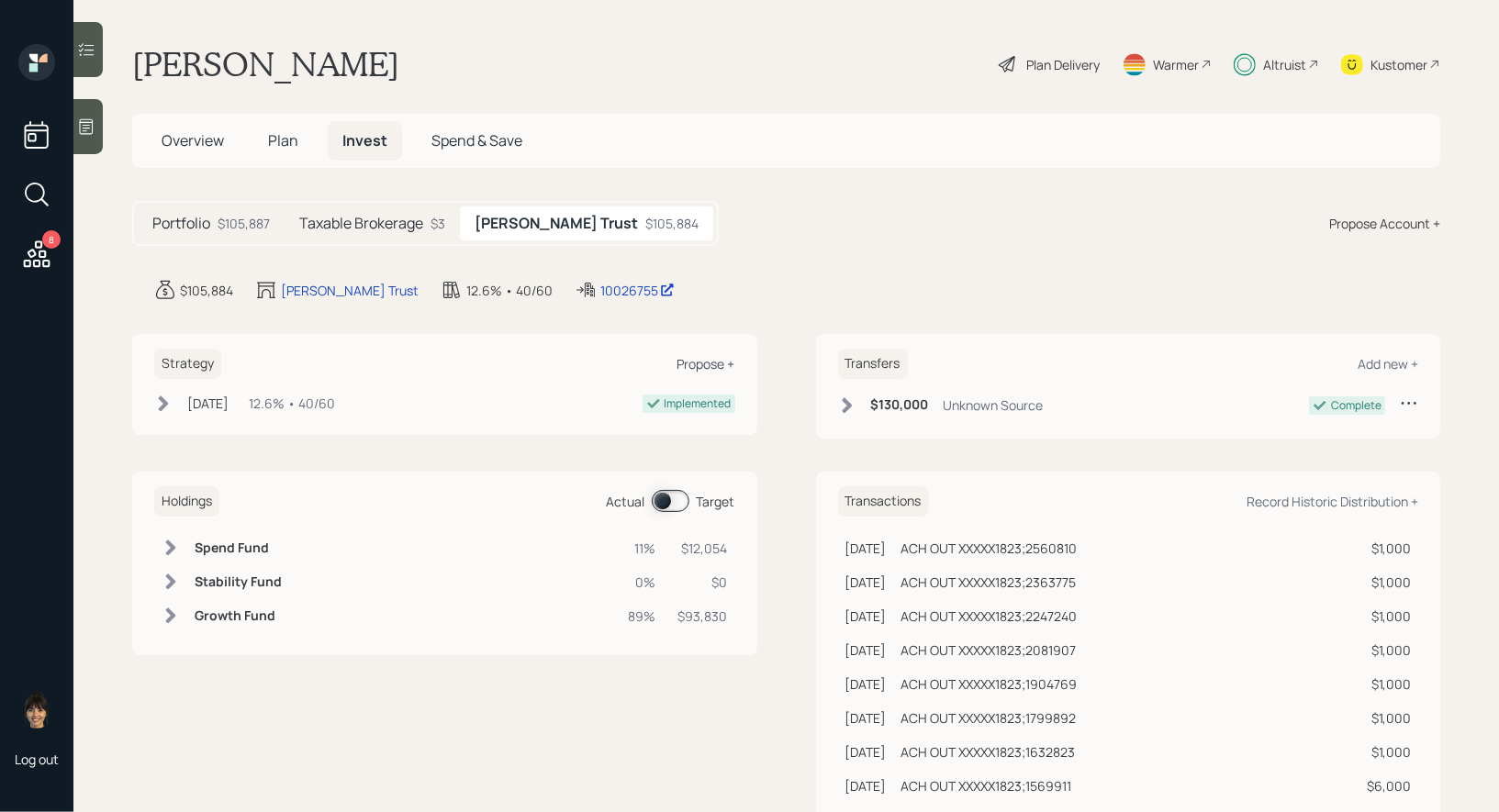
click at [709, 357] on div "Propose +" at bounding box center [706, 364] width 57 height 18
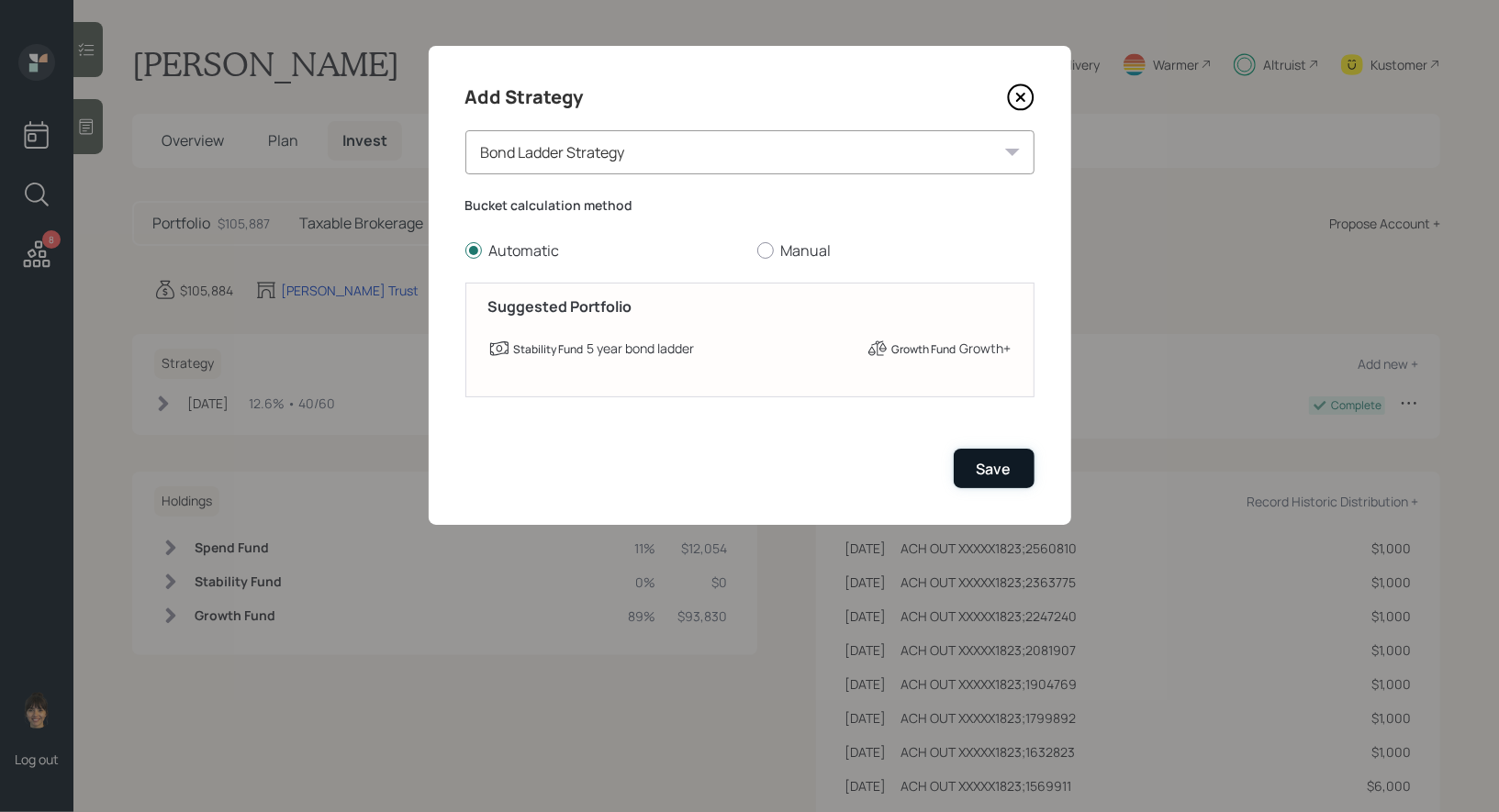
click at [996, 467] on div "Save" at bounding box center [994, 469] width 35 height 20
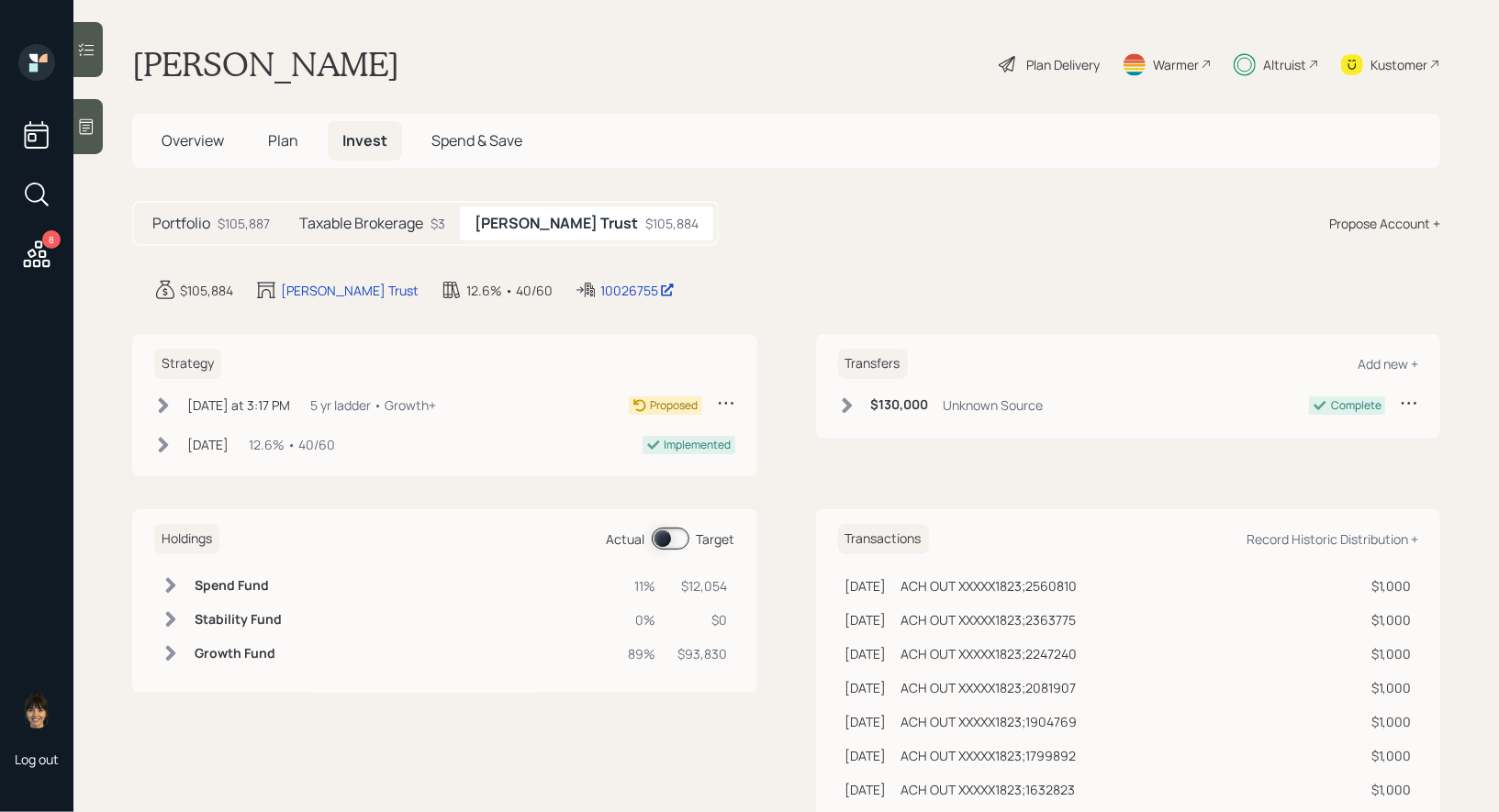
click at [1033, 58] on div "Plan Delivery" at bounding box center [1063, 65] width 73 height 19
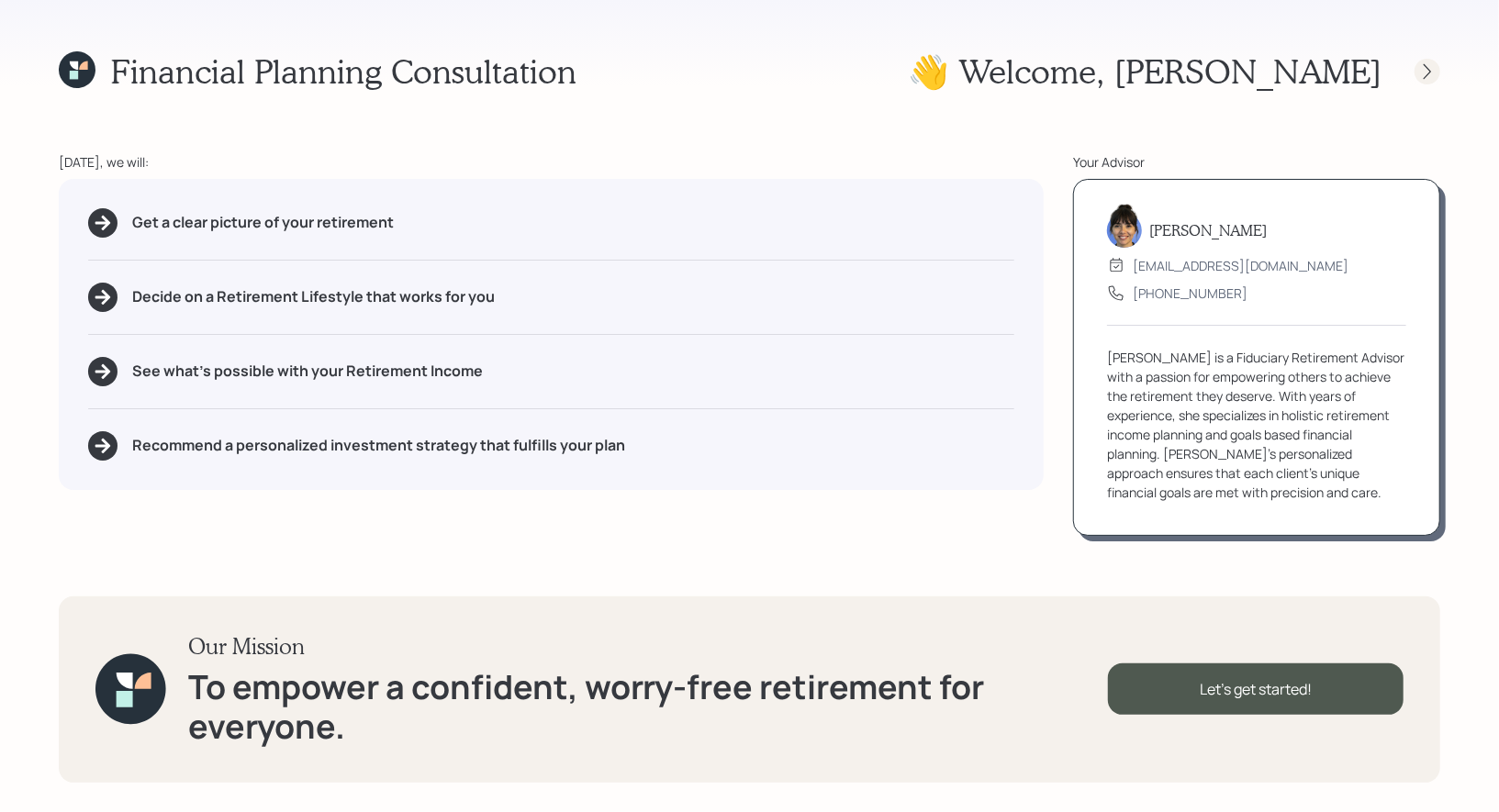
click at [1427, 78] on icon at bounding box center [1427, 72] width 19 height 19
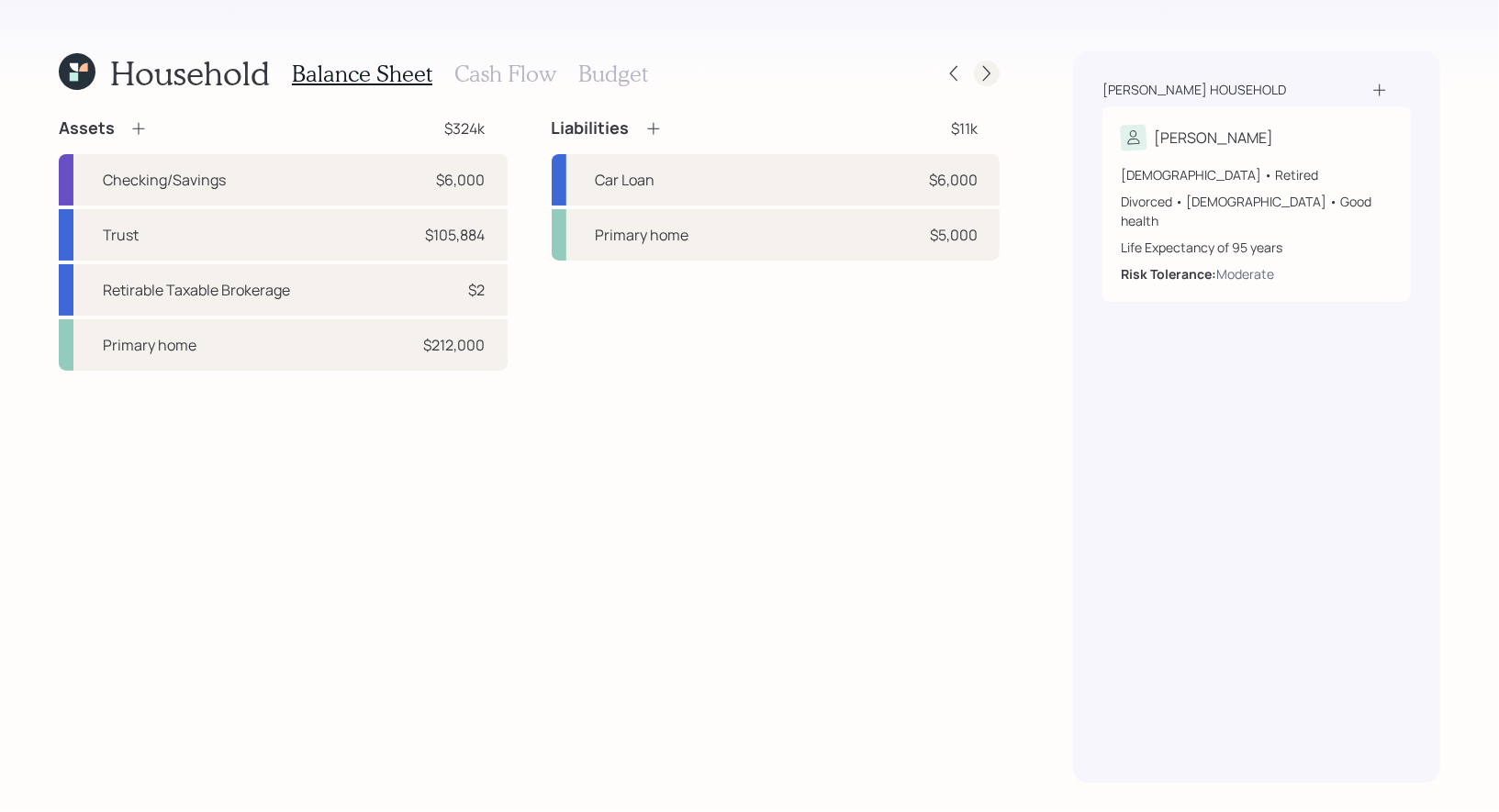
click at [992, 72] on icon at bounding box center [987, 73] width 19 height 19
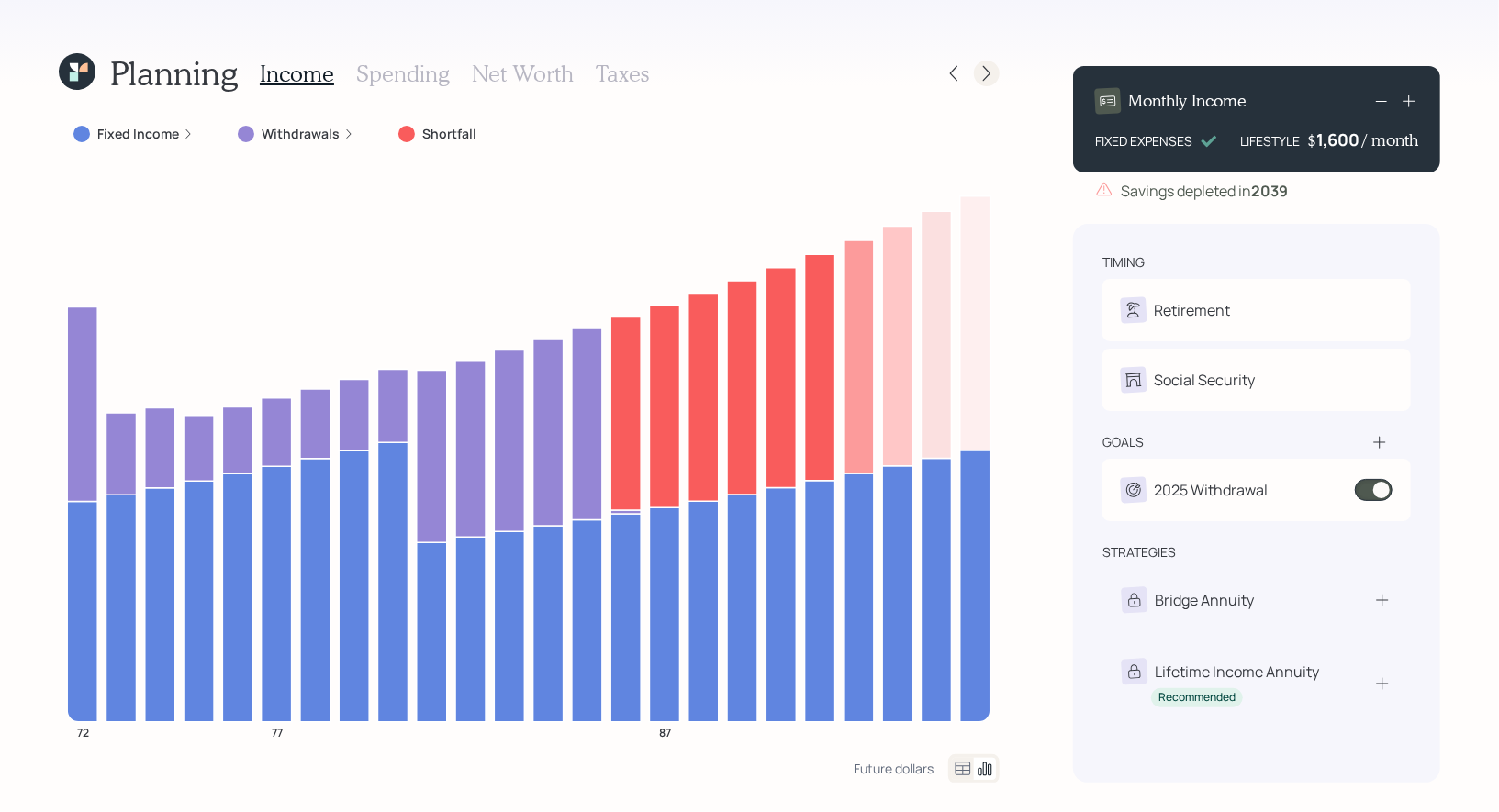
click at [993, 75] on icon at bounding box center [987, 73] width 19 height 19
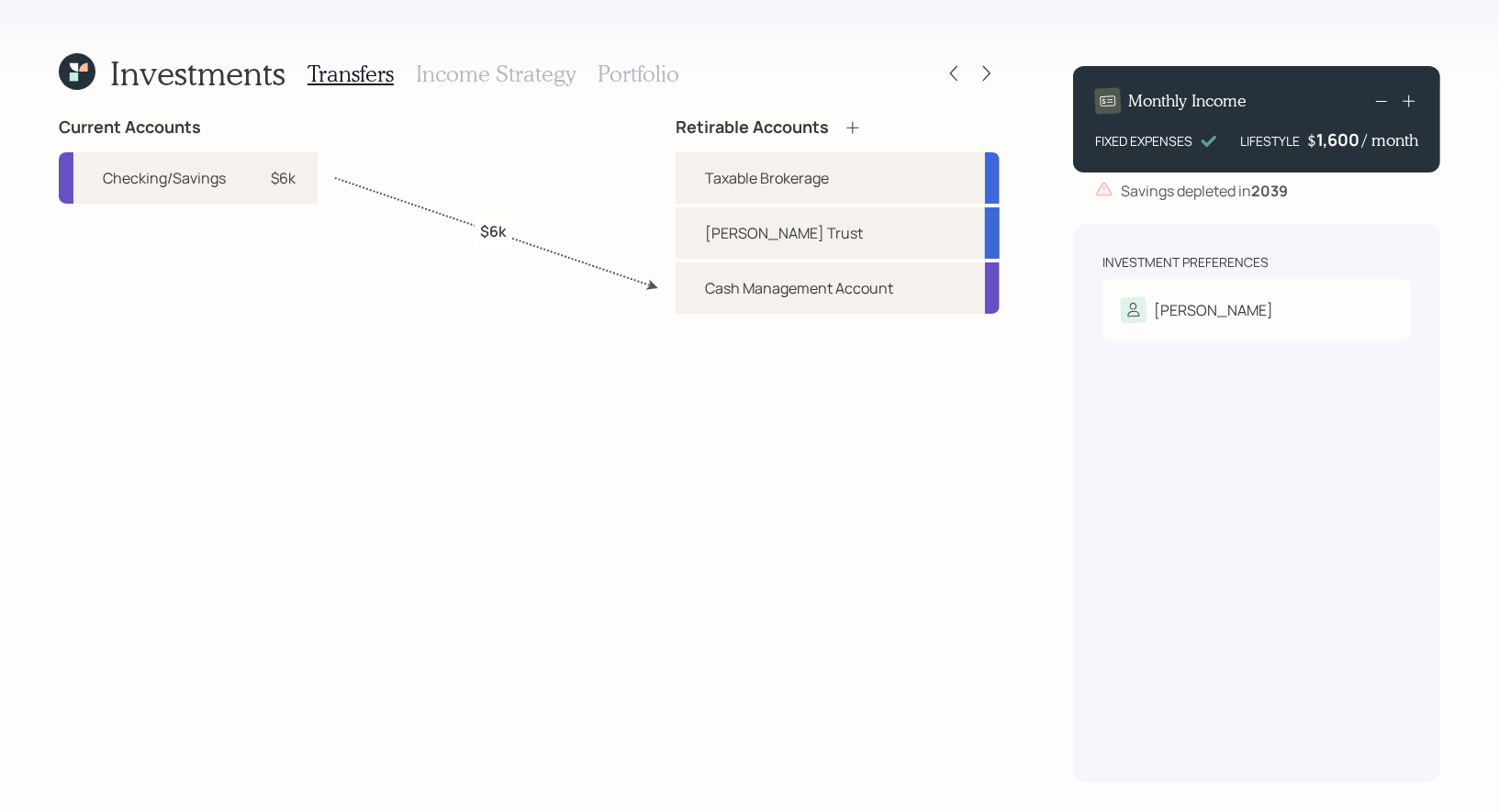
click at [627, 71] on h3 "Portfolio" at bounding box center [638, 73] width 82 height 26
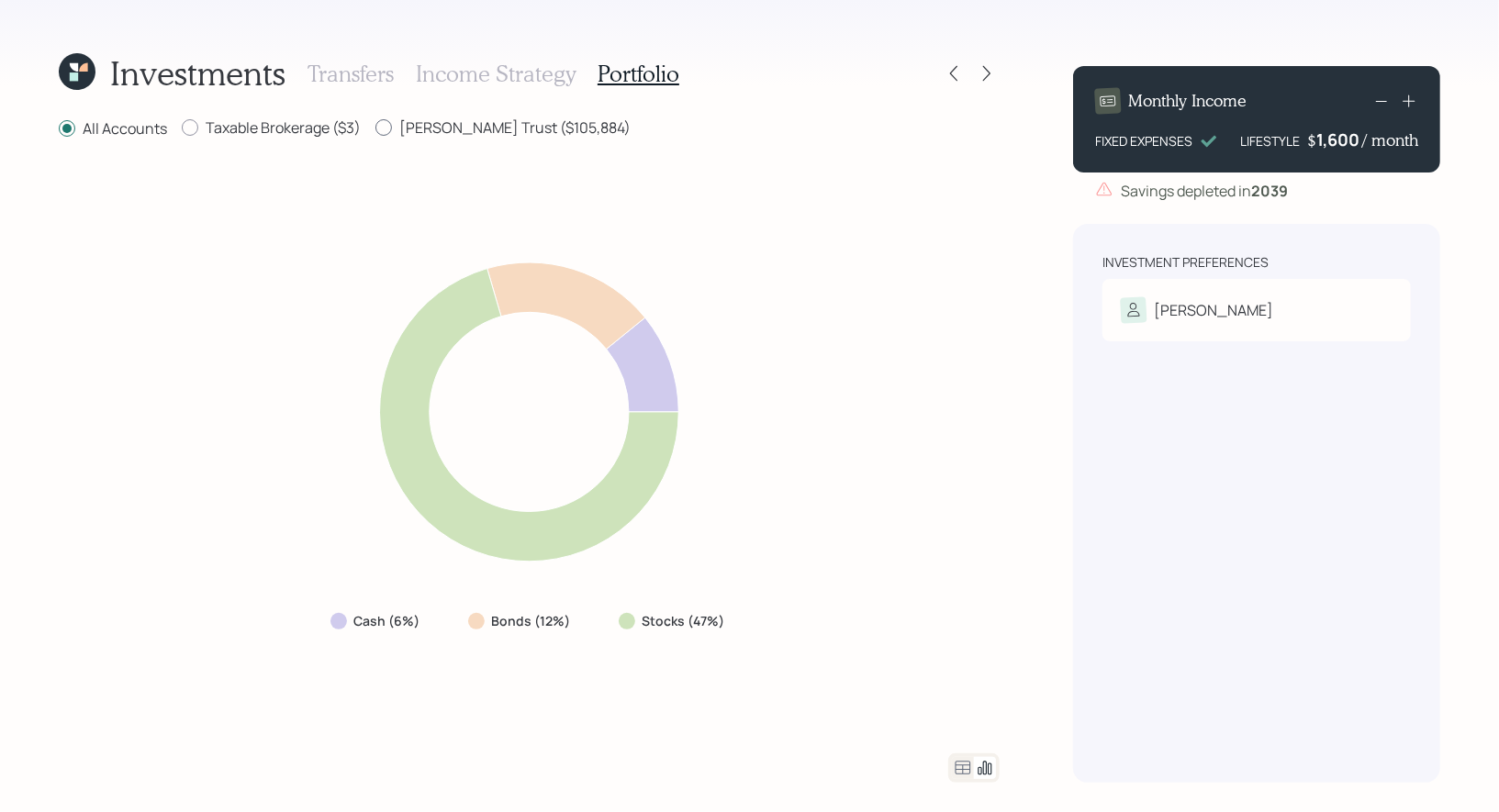
click at [384, 129] on div at bounding box center [384, 128] width 17 height 17
click at [375, 129] on input "[PERSON_NAME] Trust ($105,884)" at bounding box center [375, 128] width 1 height 1
radio input "true"
radio input "false"
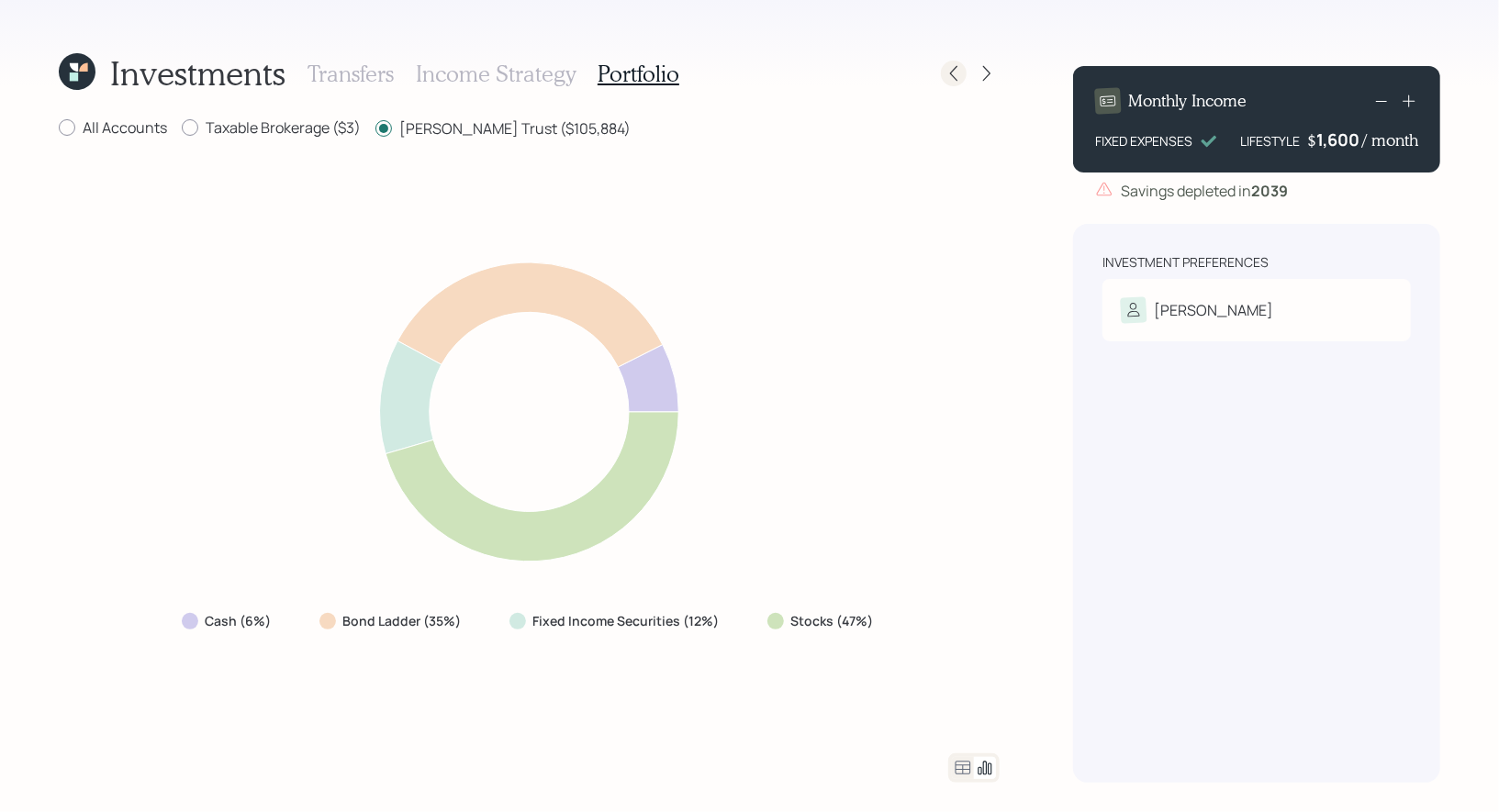
click at [960, 72] on icon at bounding box center [954, 73] width 19 height 19
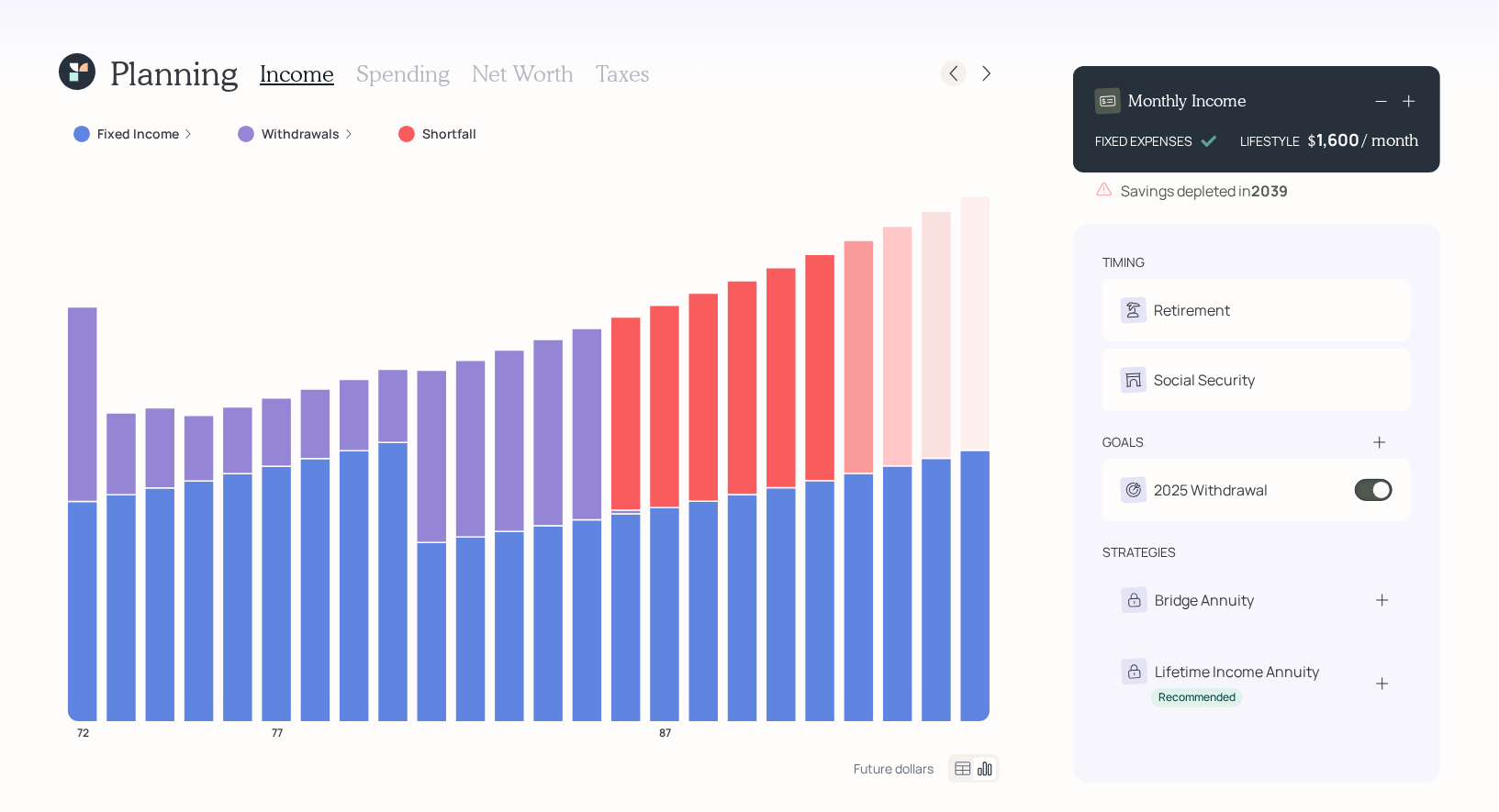
click at [959, 67] on icon at bounding box center [954, 73] width 19 height 19
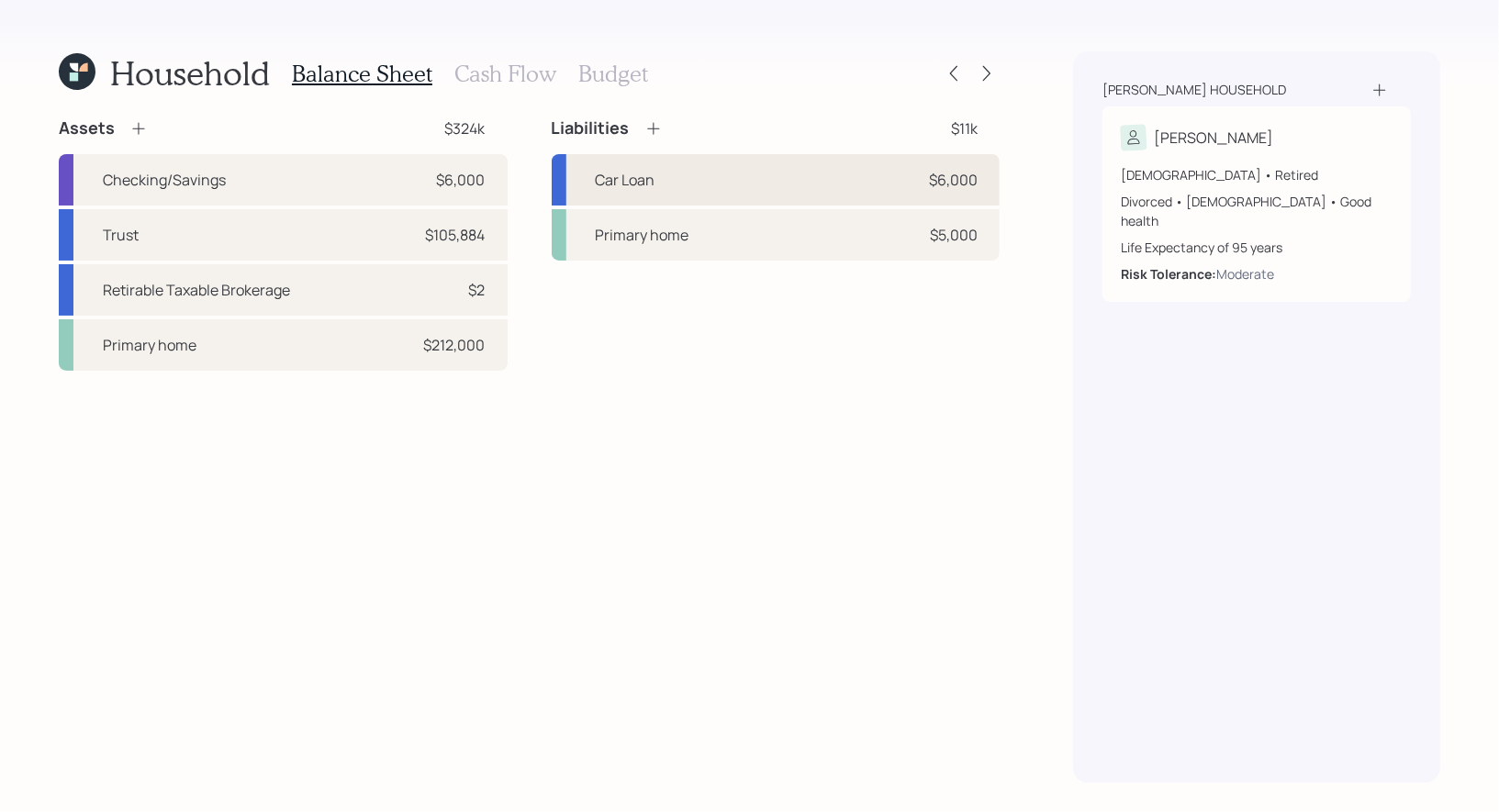
click at [692, 175] on div "Car Loan $6,000" at bounding box center [775, 180] width 449 height 52
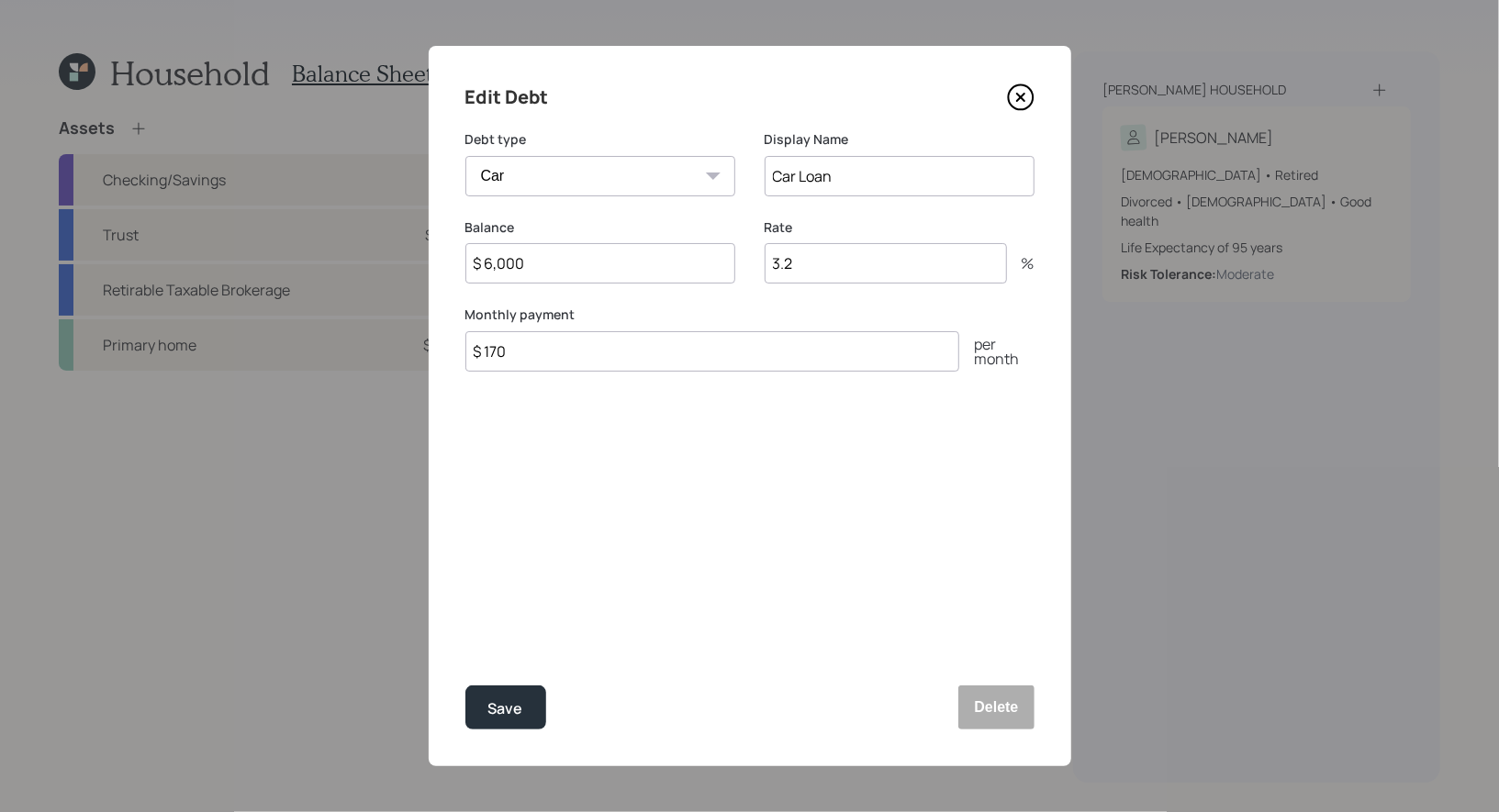
click at [584, 271] on input "$ 6,000" at bounding box center [600, 263] width 270 height 40
type input "$ 3,000"
click at [511, 709] on div "Save" at bounding box center [505, 709] width 35 height 24
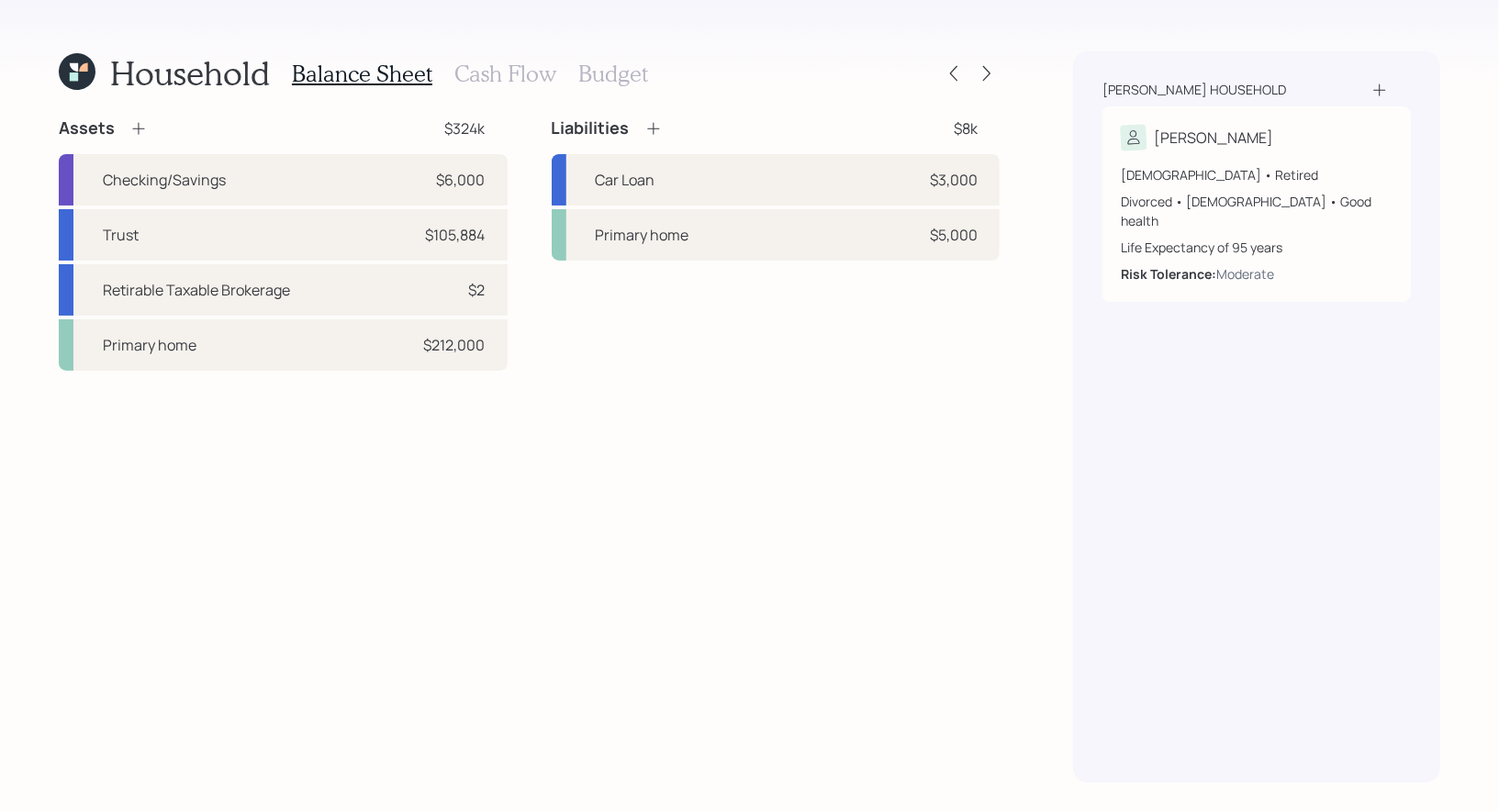
click at [74, 74] on icon at bounding box center [73, 76] width 8 height 8
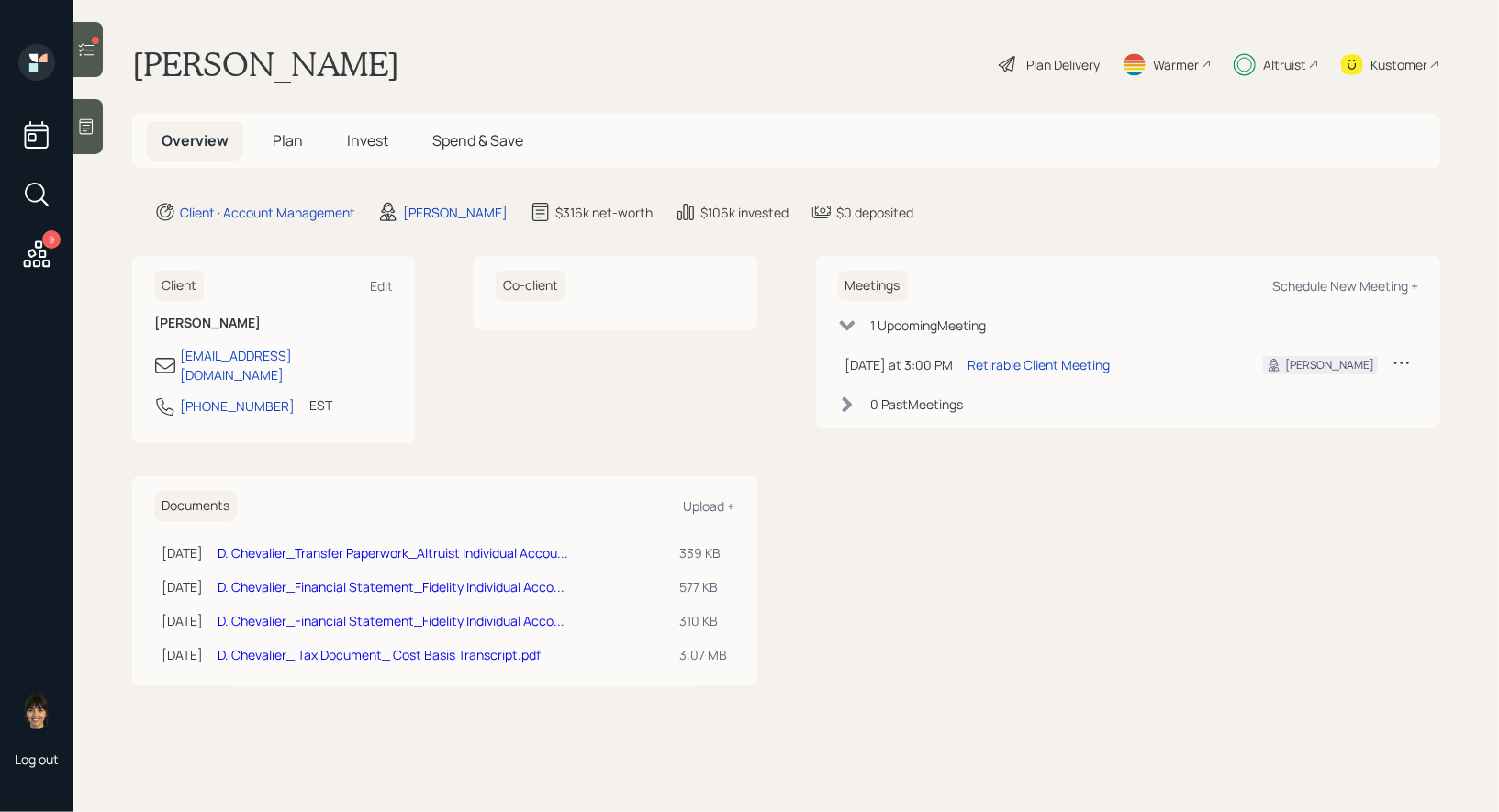
click at [373, 138] on span "Invest" at bounding box center [368, 140] width 41 height 20
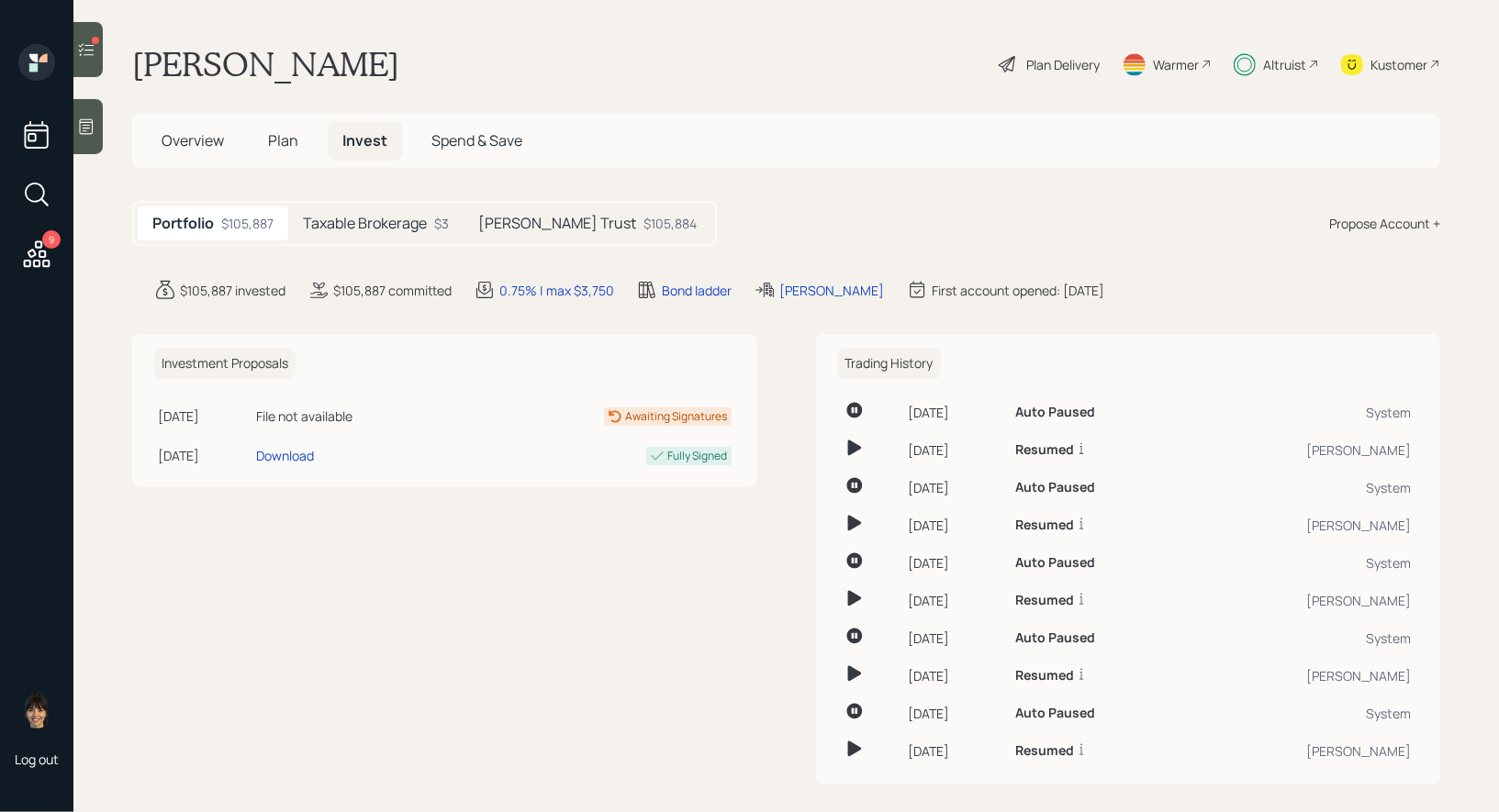
click at [562, 228] on h5 "[PERSON_NAME] Trust" at bounding box center [557, 223] width 158 height 18
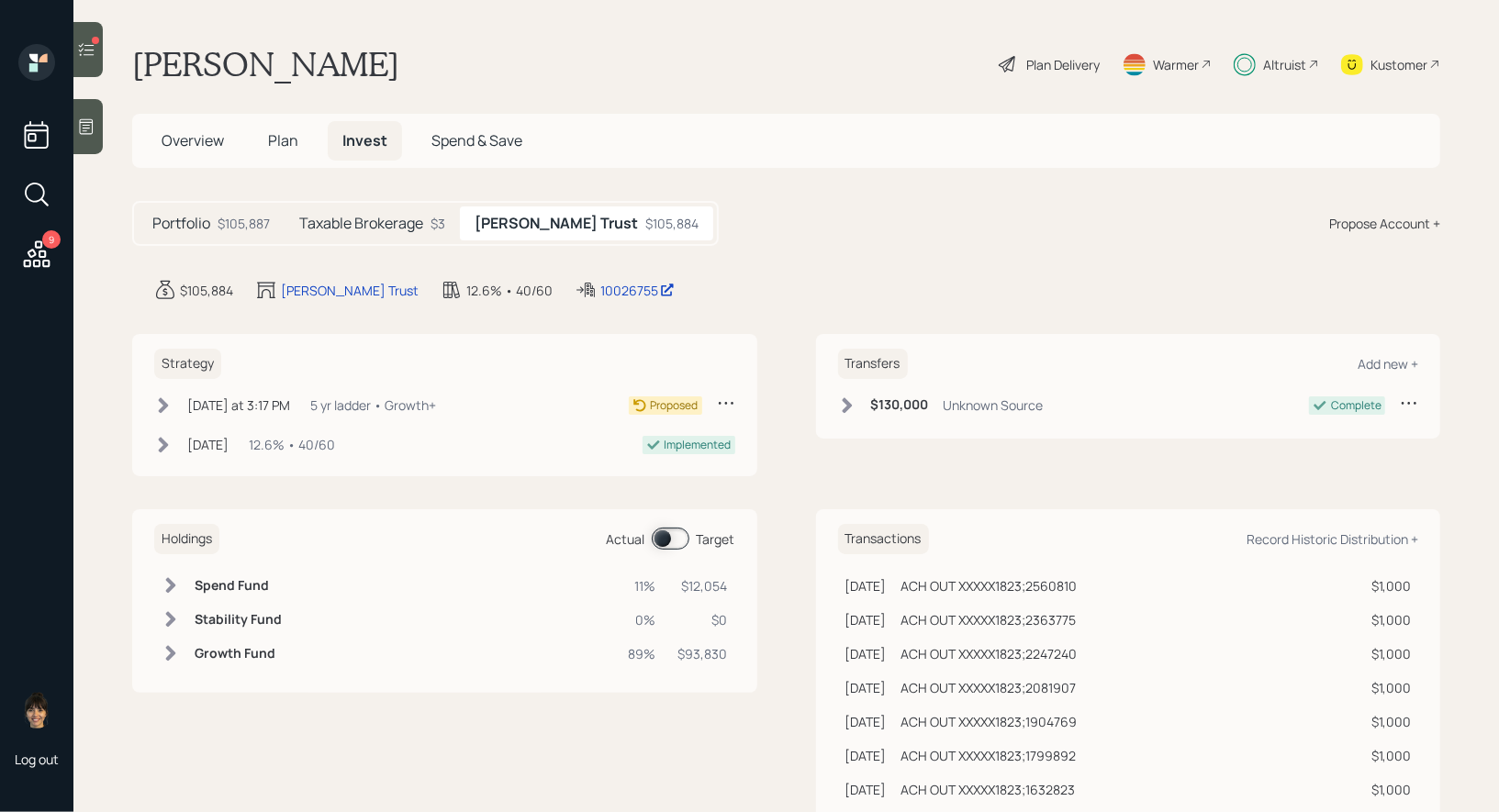
click at [661, 537] on span at bounding box center [671, 538] width 38 height 22
click at [675, 540] on span at bounding box center [671, 538] width 38 height 22
click at [677, 538] on span at bounding box center [671, 538] width 38 height 22
click at [229, 439] on div "[DATE]" at bounding box center [208, 444] width 41 height 19
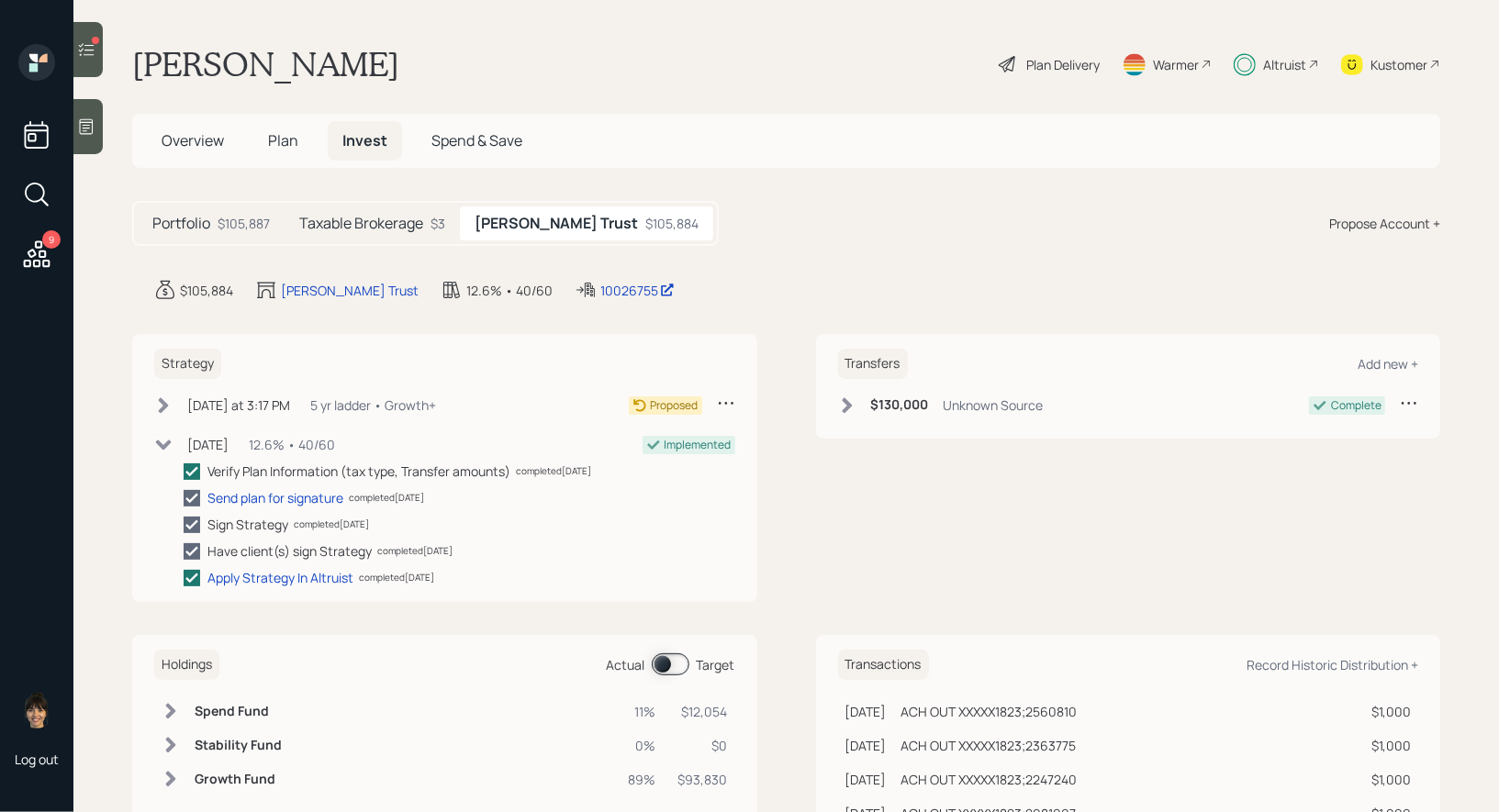
click at [295, 441] on div "12.6% • 40/60" at bounding box center [292, 444] width 87 height 19
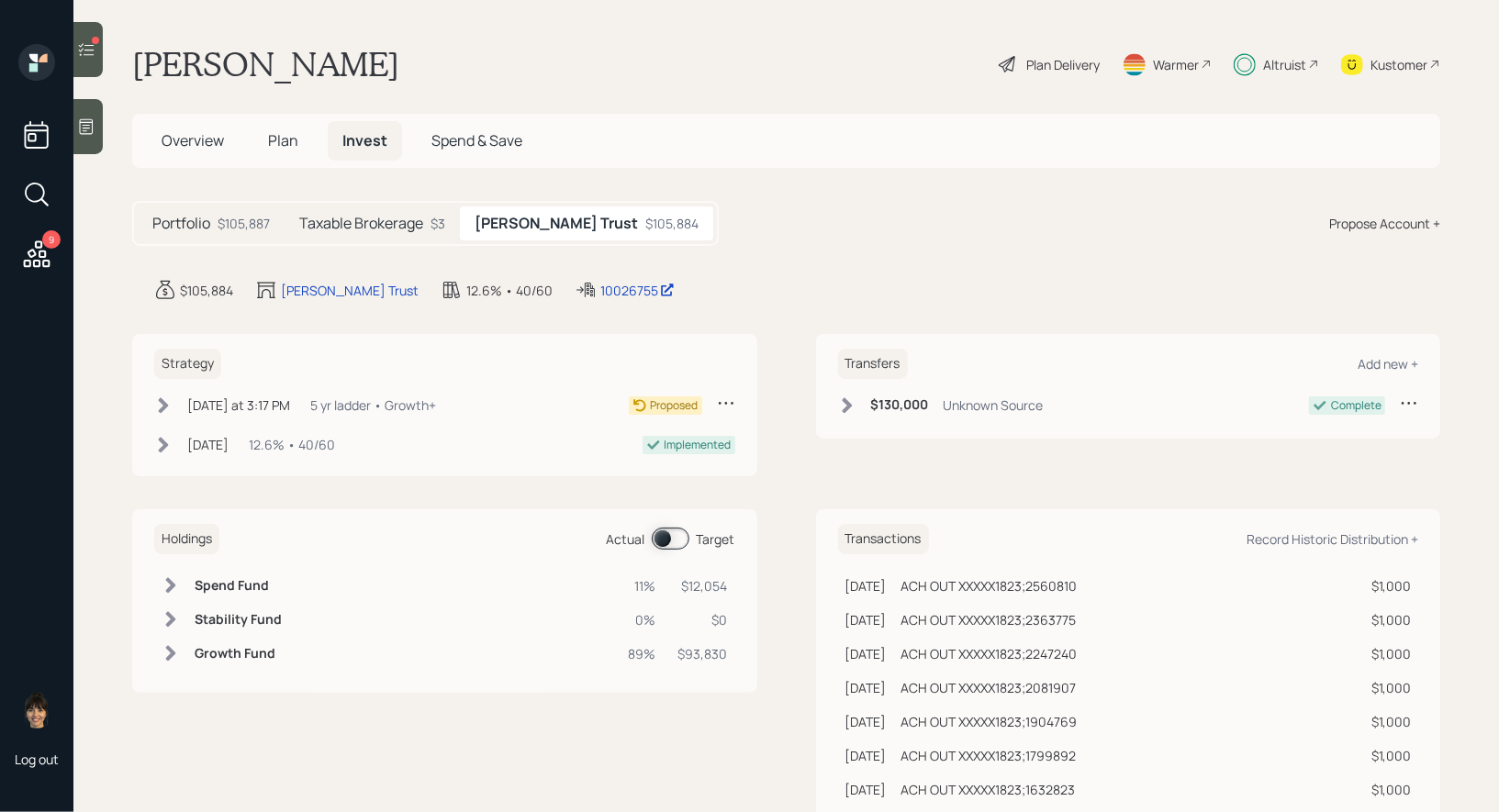
click at [665, 534] on span at bounding box center [671, 538] width 38 height 22
click at [169, 397] on icon at bounding box center [164, 406] width 19 height 19
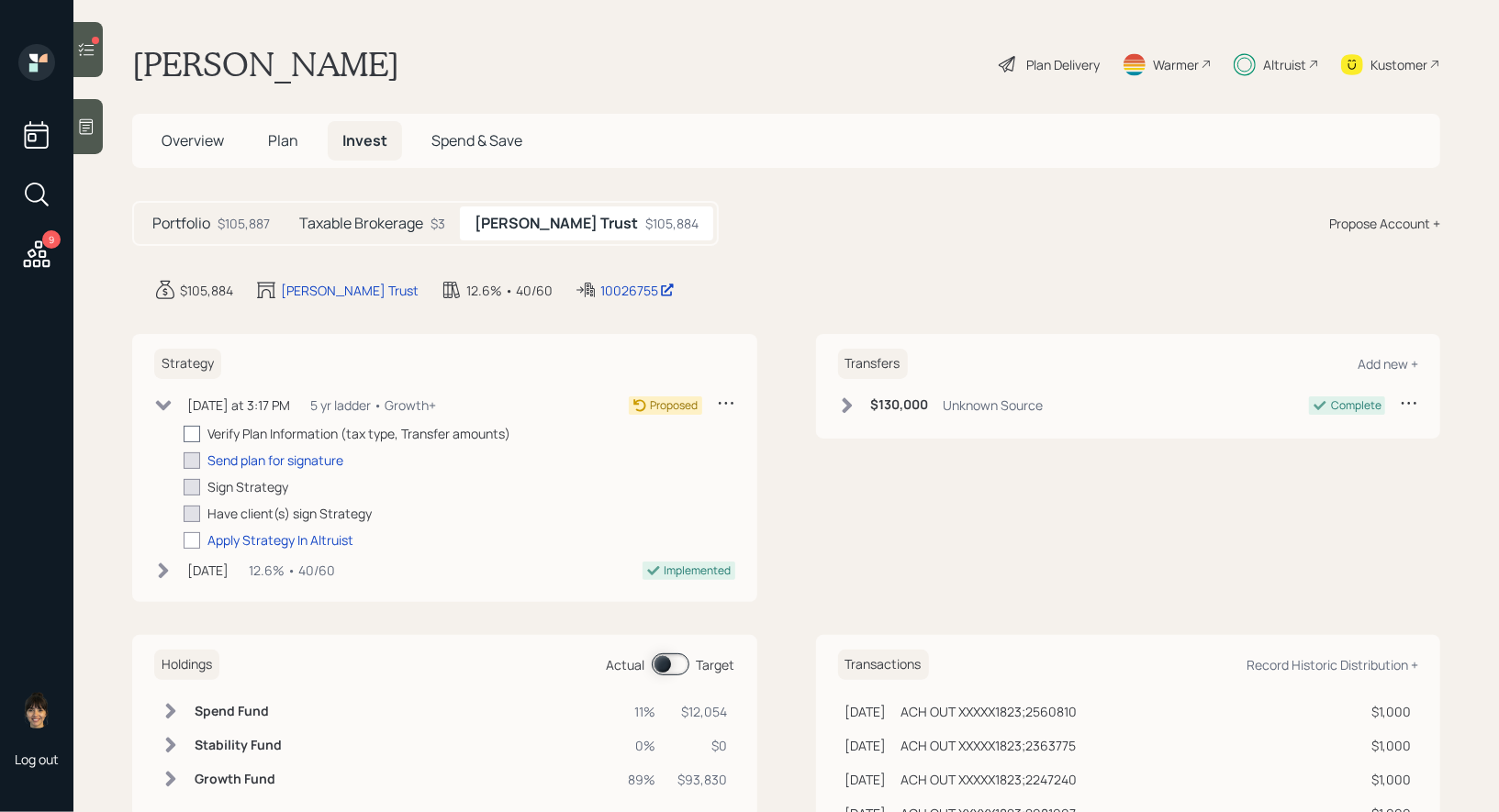
click at [189, 431] on div at bounding box center [192, 435] width 17 height 17
click at [183, 434] on input "checkbox" at bounding box center [183, 434] width 1 height 1
checkbox input "true"
click at [247, 459] on div "Send plan for signature" at bounding box center [275, 460] width 136 height 19
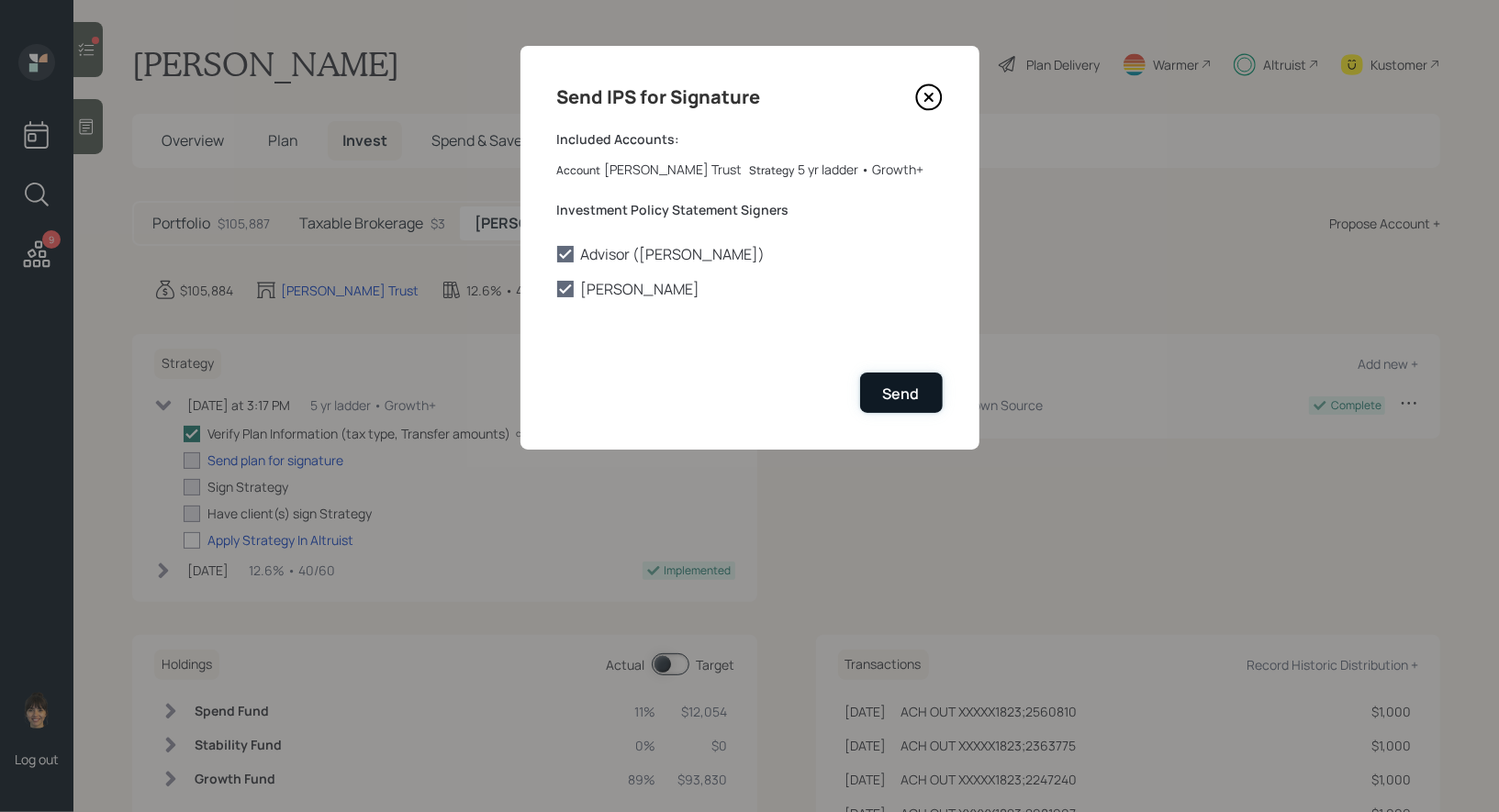
click at [910, 391] on div "Send" at bounding box center [901, 393] width 37 height 20
checkbox input "true"
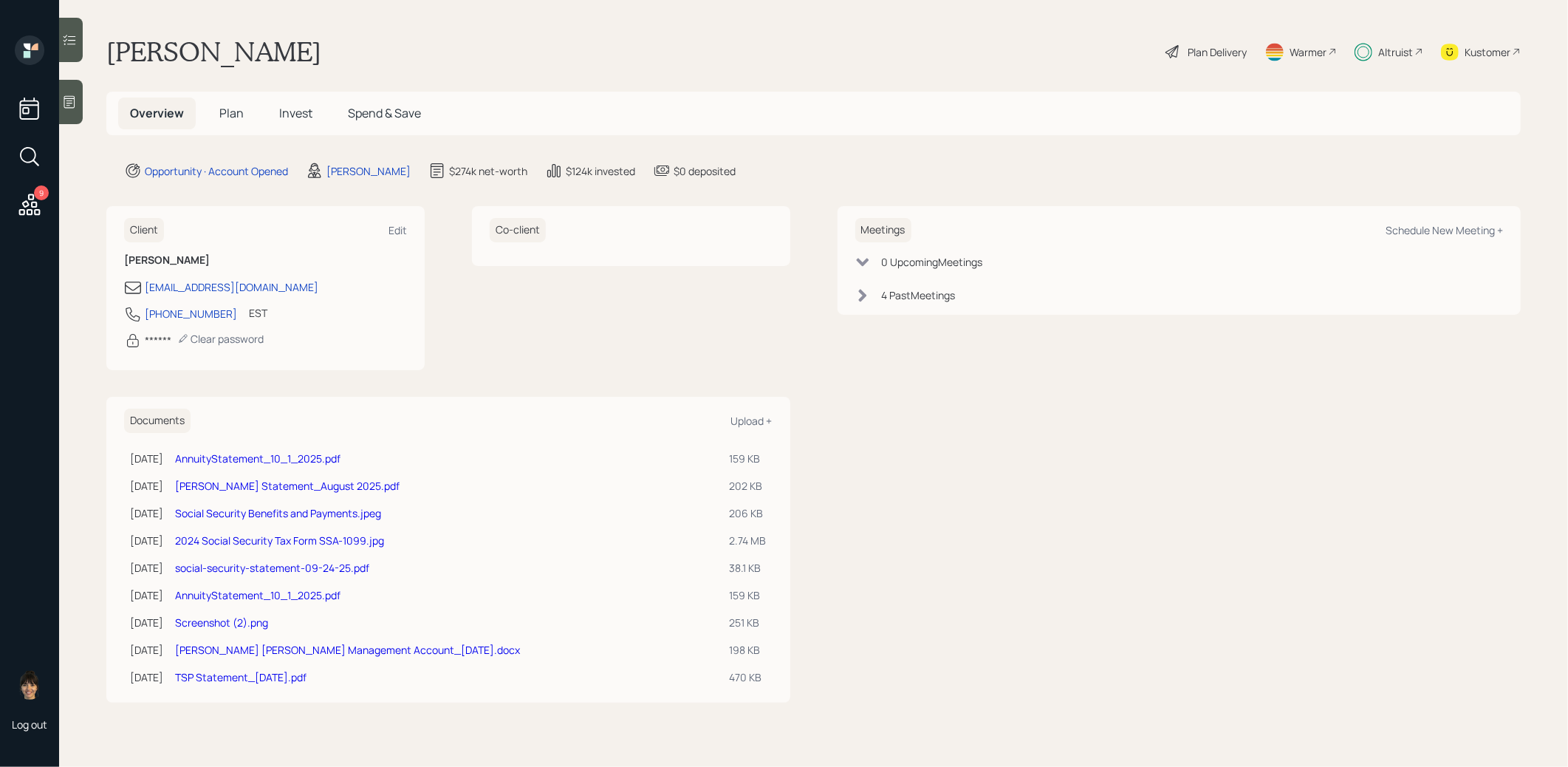
click at [287, 111] on span "Invest" at bounding box center [296, 113] width 33 height 16
